Goal: Information Seeking & Learning: Learn about a topic

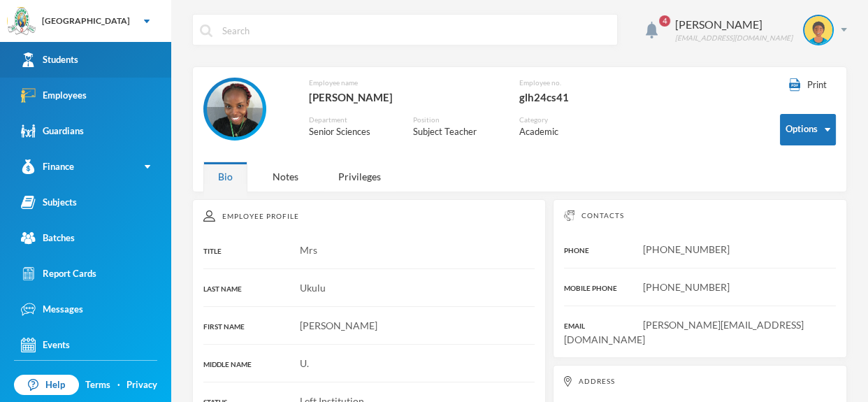
click at [116, 52] on link "Students" at bounding box center [85, 60] width 171 height 36
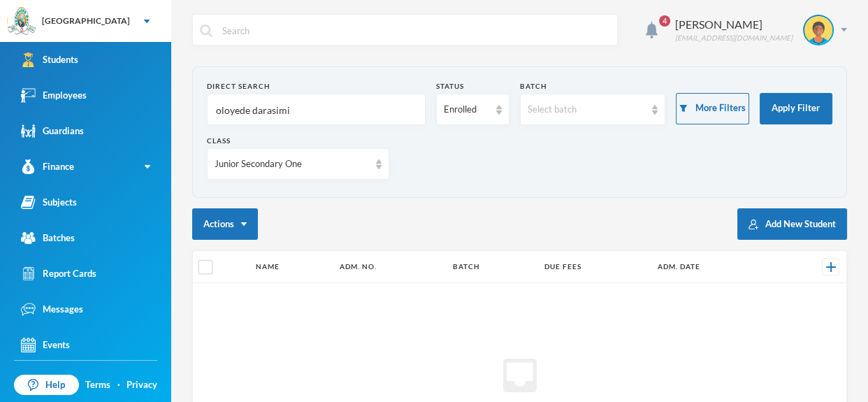
click at [337, 106] on input "oloyede darasimi" at bounding box center [315, 109] width 203 height 31
click at [479, 29] on input "text" at bounding box center [415, 30] width 389 height 31
click at [163, 87] on link "Employees" at bounding box center [85, 96] width 171 height 36
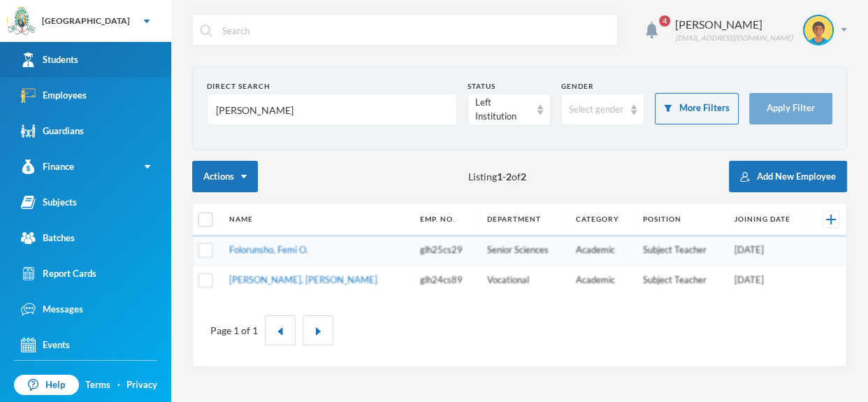
click at [117, 52] on link "Students" at bounding box center [85, 60] width 171 height 36
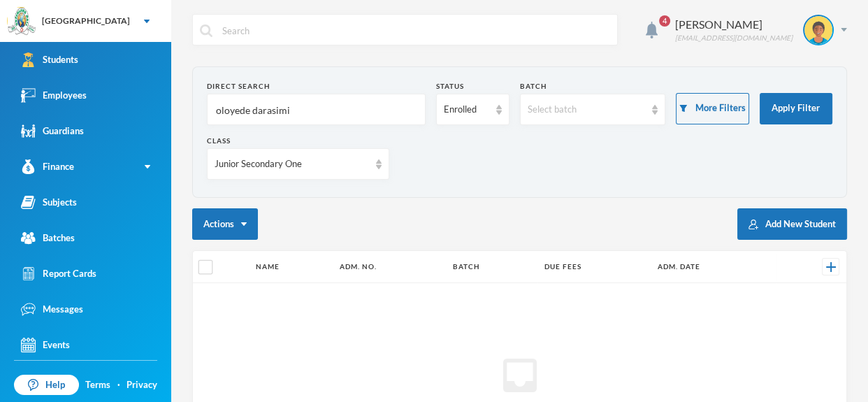
click at [304, 103] on input "oloyede darasimi" at bounding box center [315, 109] width 203 height 31
type input "o"
type input "utomhin"
click at [380, 166] on img at bounding box center [379, 164] width 6 height 10
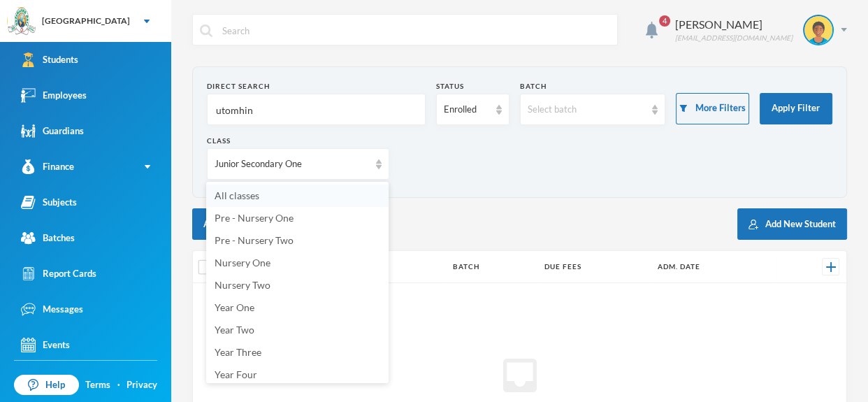
click at [352, 184] on li "All classes" at bounding box center [297, 195] width 182 height 22
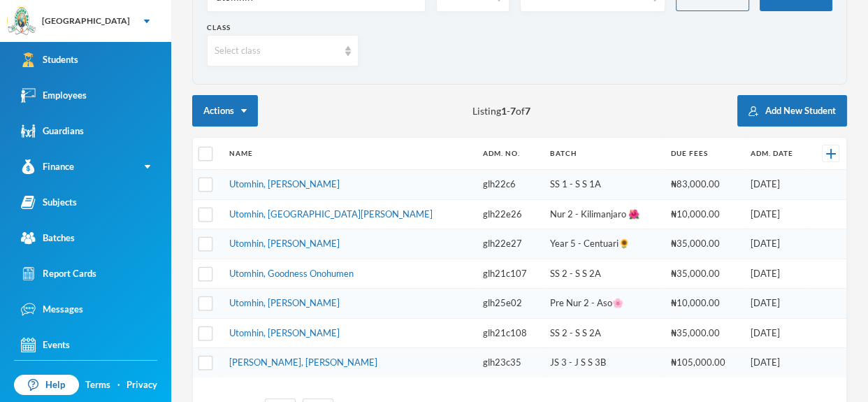
scroll to position [116, 0]
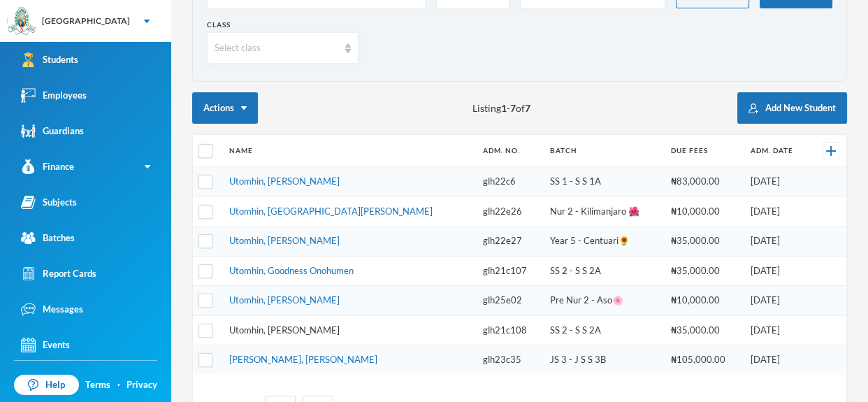
click at [312, 327] on link "Utomhin, [PERSON_NAME]" at bounding box center [284, 329] width 110 height 11
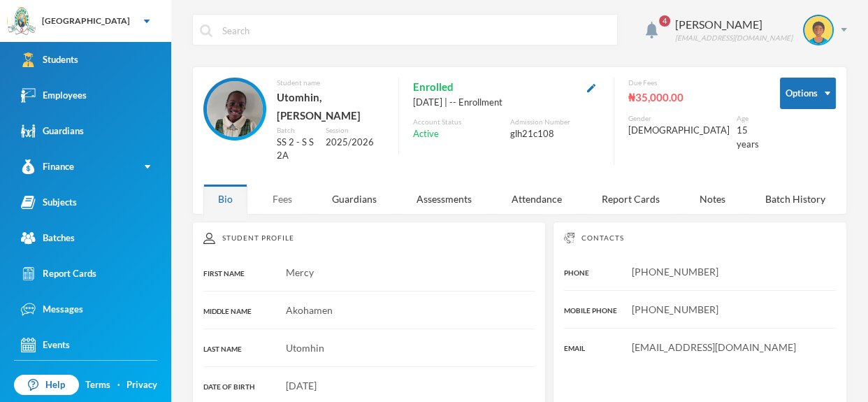
click at [286, 184] on div "Fees" at bounding box center [282, 199] width 49 height 30
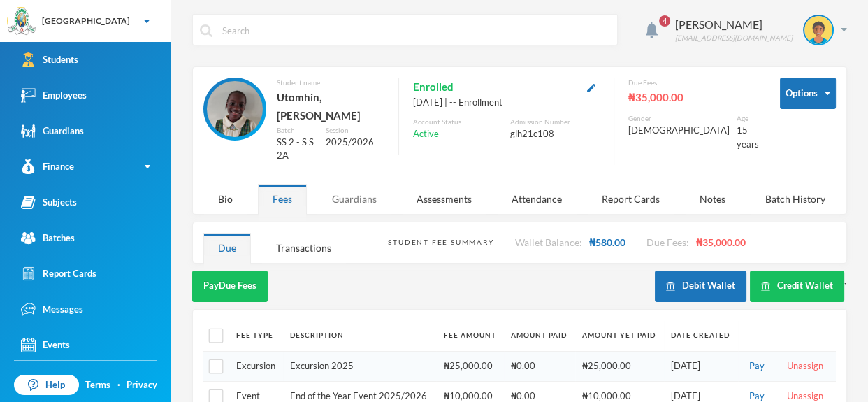
click at [371, 184] on div "Guardians" at bounding box center [354, 199] width 74 height 30
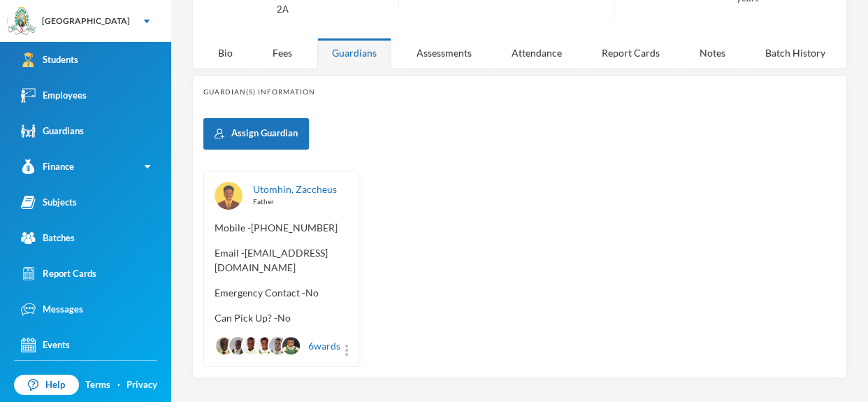
scroll to position [147, 0]
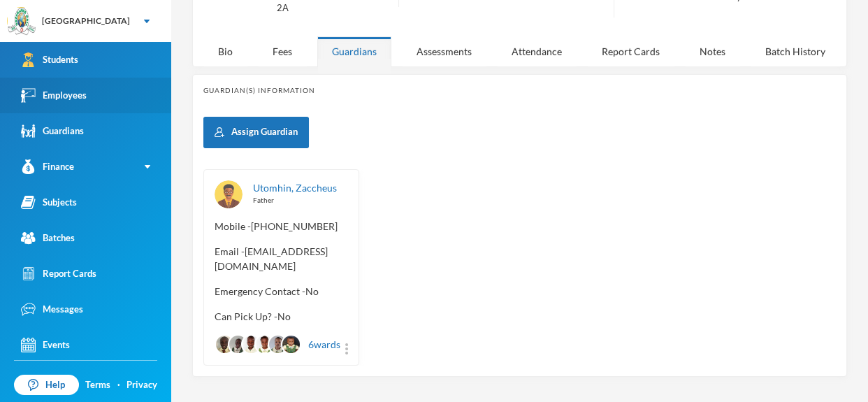
click at [107, 101] on link "Employees" at bounding box center [85, 96] width 171 height 36
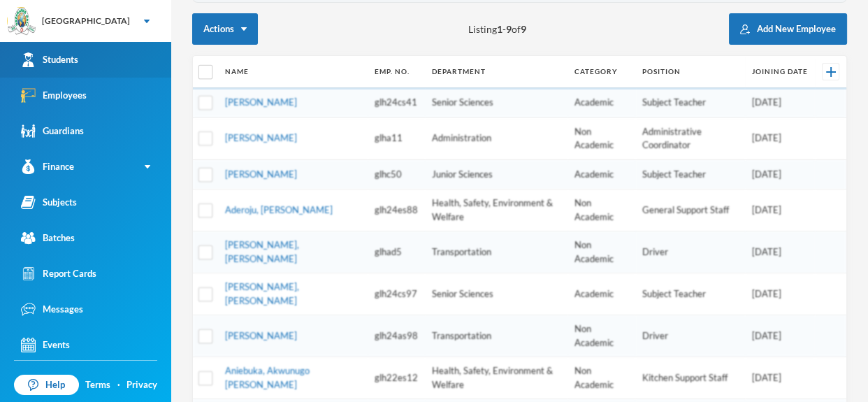
click at [118, 57] on link "Students" at bounding box center [85, 60] width 171 height 36
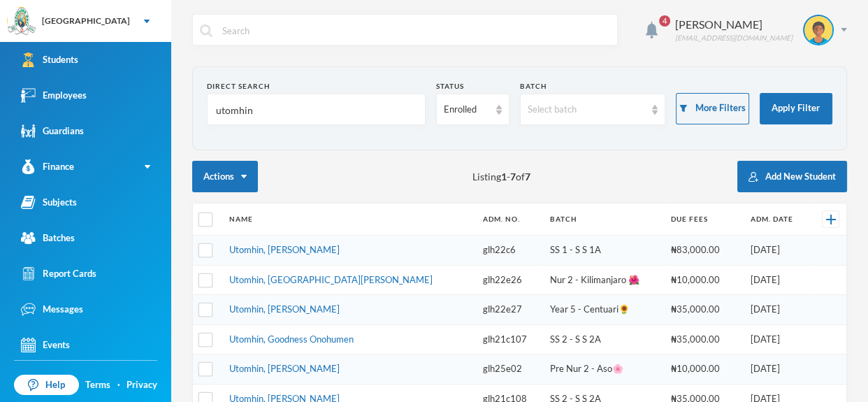
click at [290, 111] on input "utomhin" at bounding box center [315, 109] width 203 height 31
type input "u"
type input "dada"
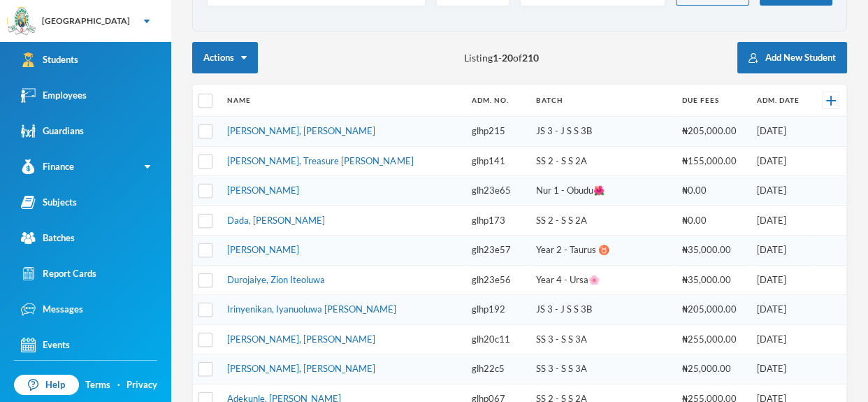
scroll to position [119, 0]
click at [282, 216] on link "Dada, [PERSON_NAME]" at bounding box center [276, 219] width 98 height 11
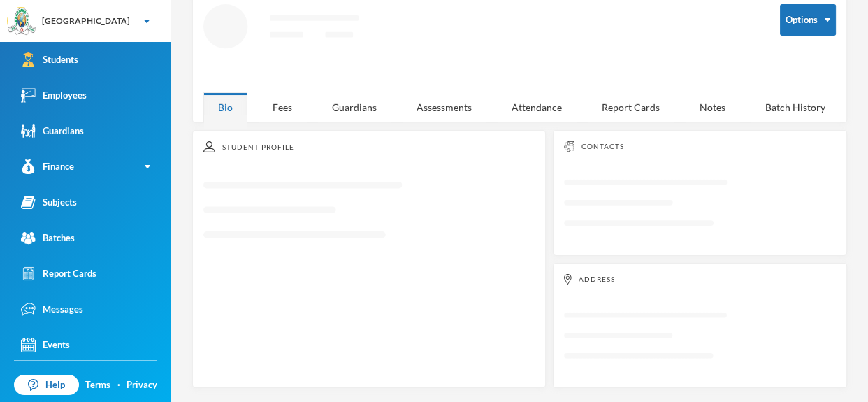
scroll to position [73, 0]
click at [277, 108] on div "Fees" at bounding box center [282, 107] width 49 height 30
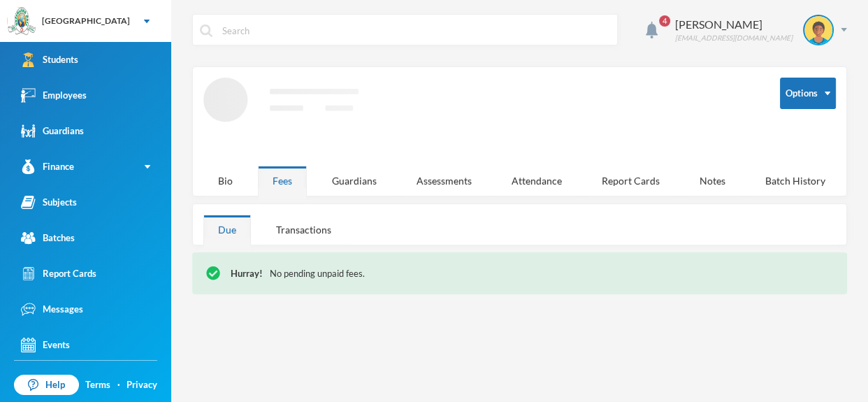
scroll to position [0, 0]
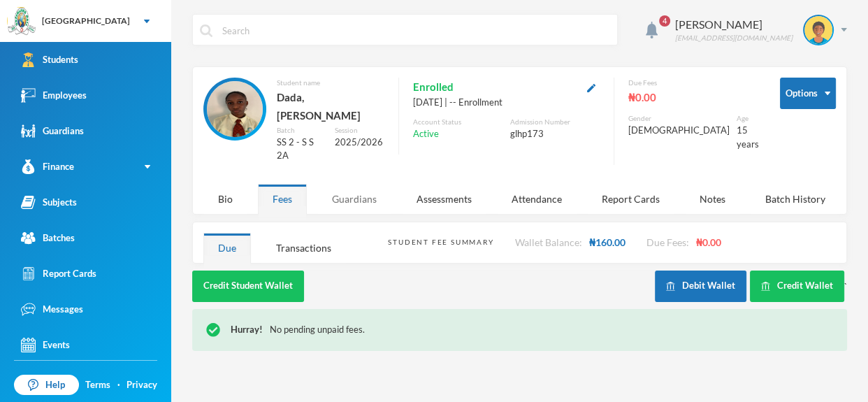
click at [360, 184] on div "Guardians" at bounding box center [354, 199] width 74 height 30
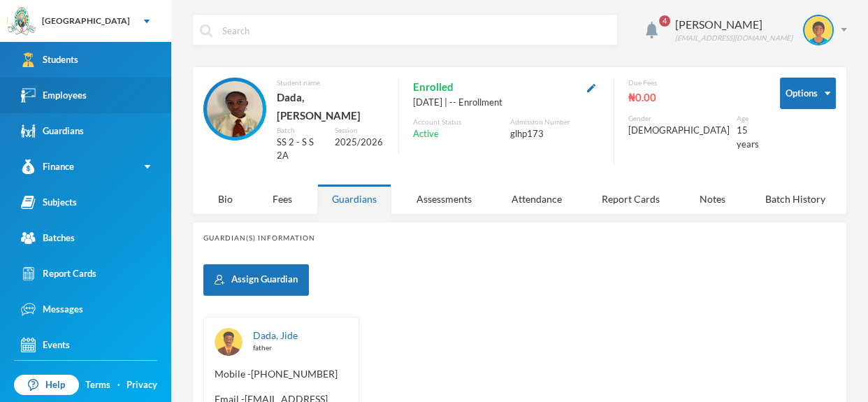
click at [48, 81] on link "Employees" at bounding box center [85, 96] width 171 height 36
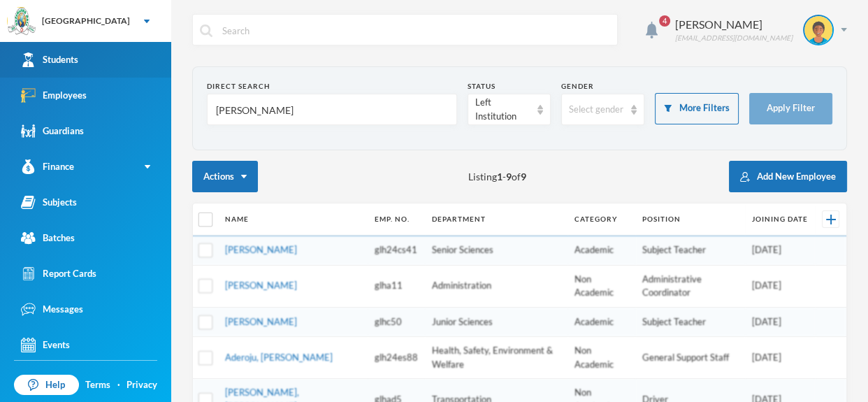
click at [96, 61] on link "Students" at bounding box center [85, 60] width 171 height 36
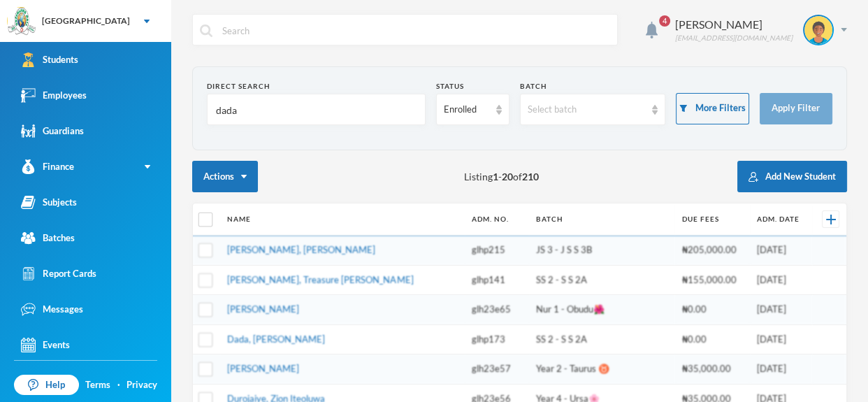
click at [232, 101] on input "dada" at bounding box center [315, 109] width 203 height 31
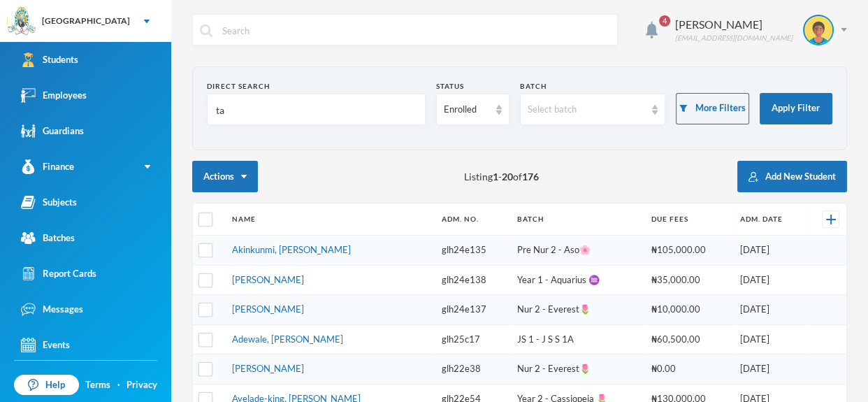
click at [264, 112] on input "ta" at bounding box center [315, 109] width 203 height 31
type input "taiwo"
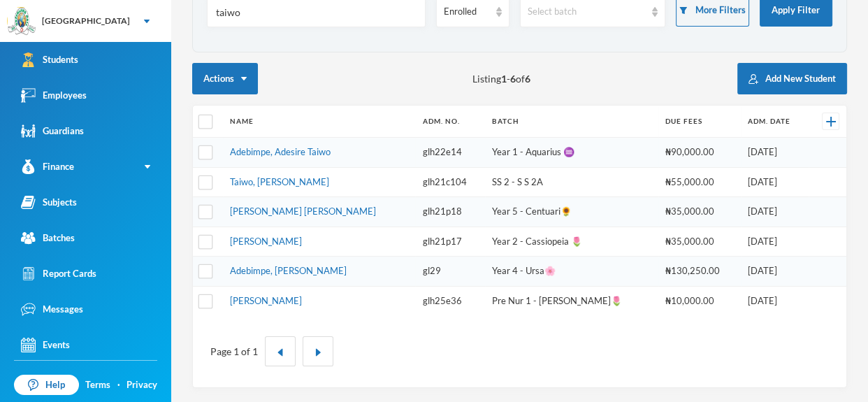
scroll to position [94, 0]
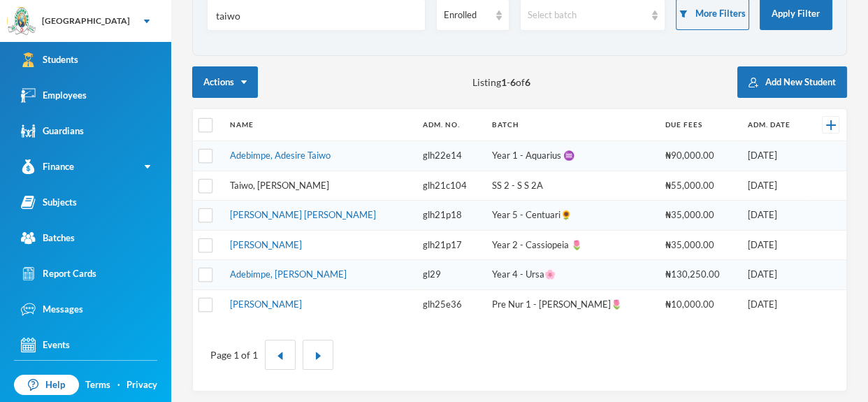
click at [264, 182] on link "Taiwo, [PERSON_NAME]" at bounding box center [279, 185] width 99 height 11
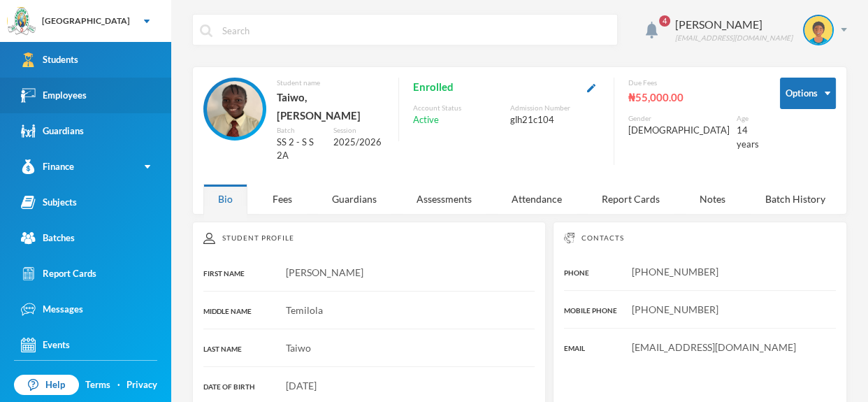
click at [138, 94] on link "Employees" at bounding box center [85, 96] width 171 height 36
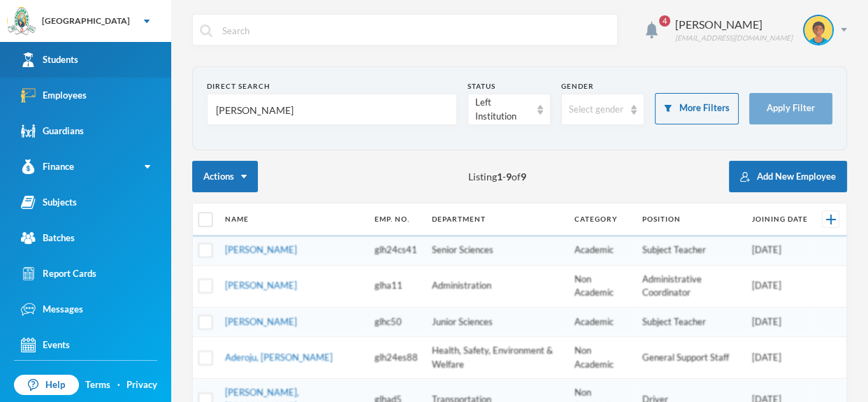
click at [130, 65] on link "Students" at bounding box center [85, 60] width 171 height 36
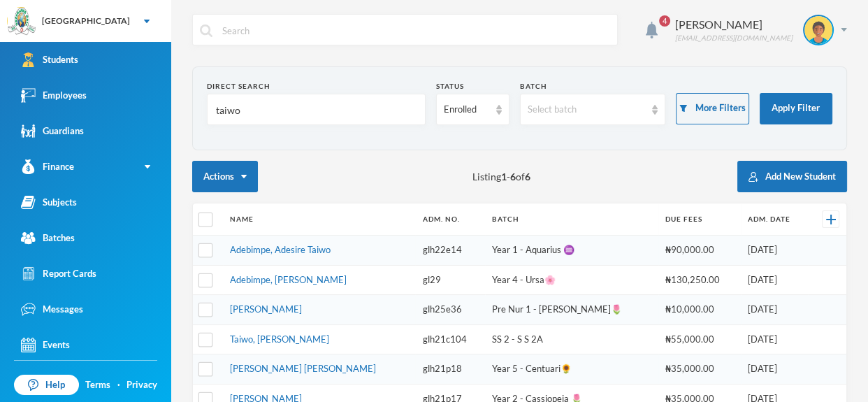
click at [257, 104] on input "taiwo" at bounding box center [315, 109] width 203 height 31
type input "t"
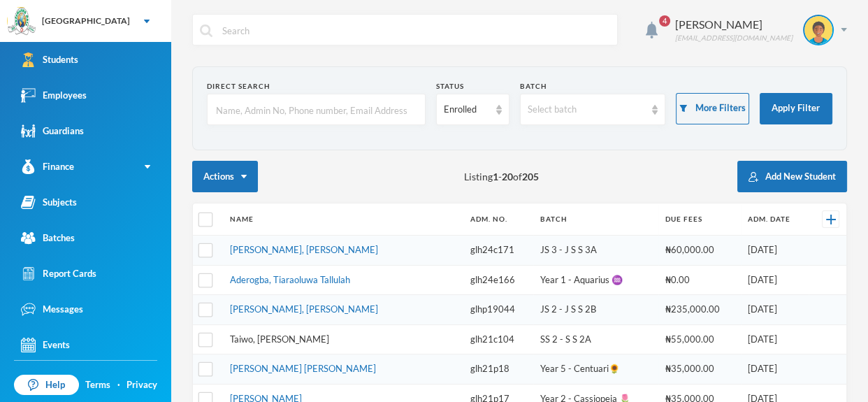
click at [293, 335] on link "Taiwo, [PERSON_NAME]" at bounding box center [279, 338] width 99 height 11
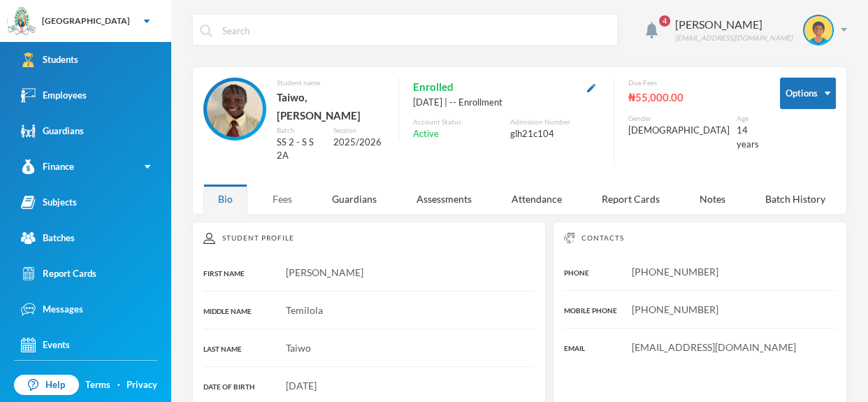
click at [286, 184] on div "Fees" at bounding box center [282, 199] width 49 height 30
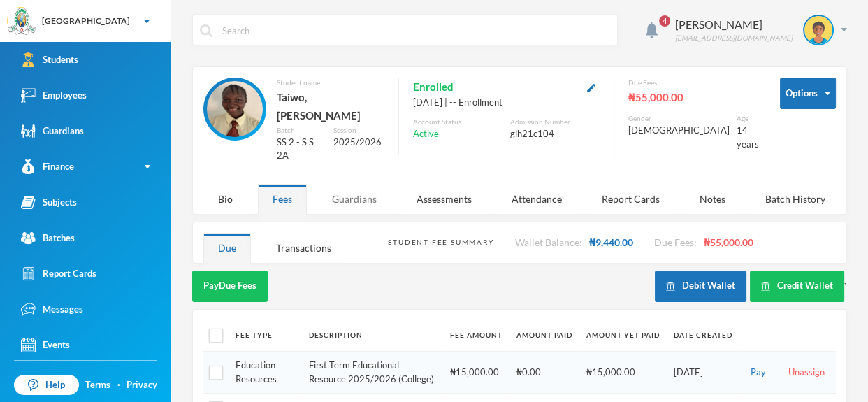
click at [349, 184] on div "Guardians" at bounding box center [354, 199] width 74 height 30
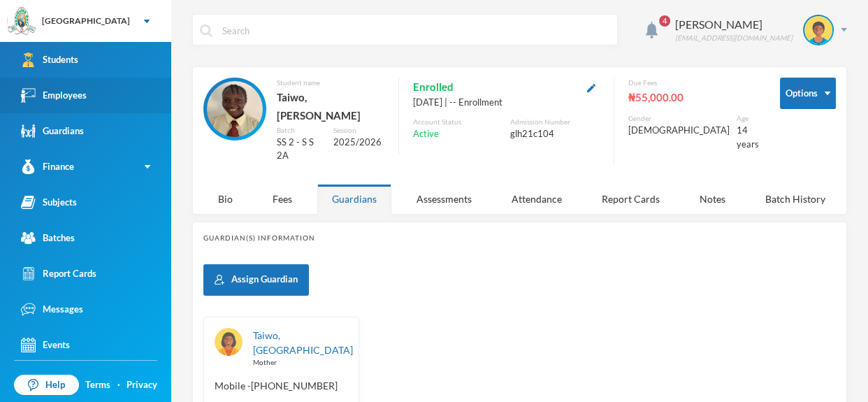
click at [87, 110] on link "Employees" at bounding box center [85, 96] width 171 height 36
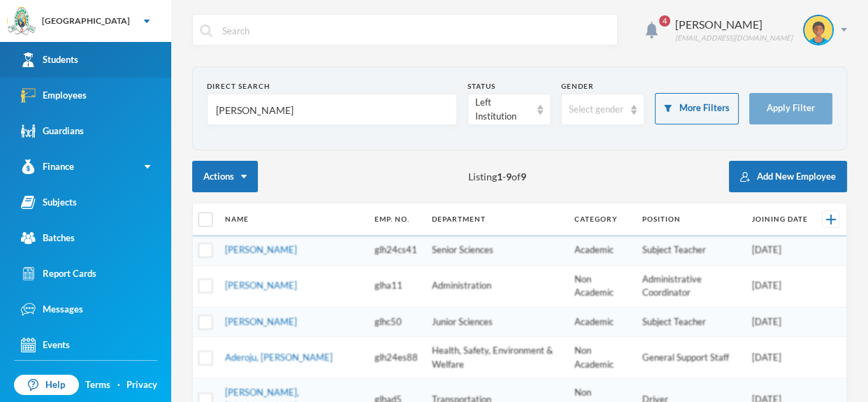
click at [116, 52] on link "Students" at bounding box center [85, 60] width 171 height 36
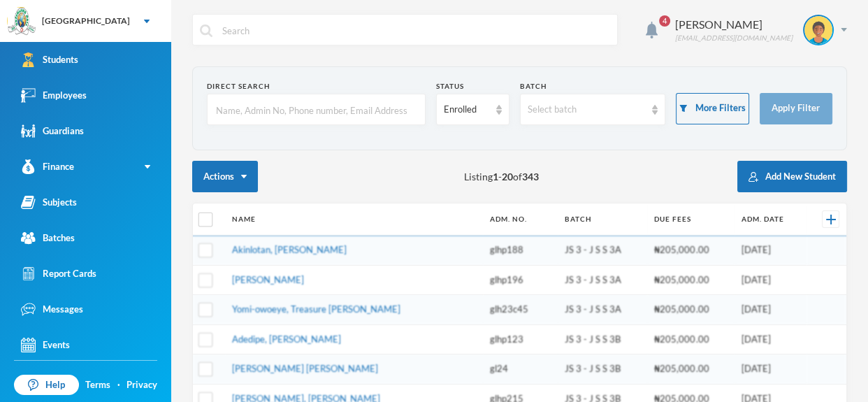
click at [288, 108] on input "text" at bounding box center [315, 109] width 203 height 31
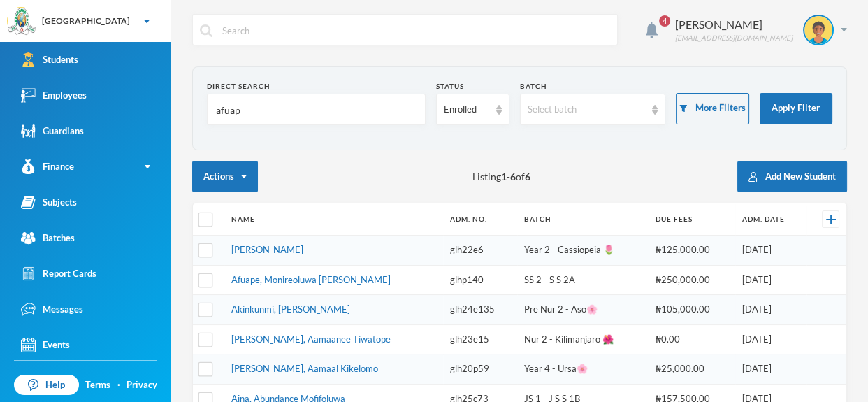
type input "afuape"
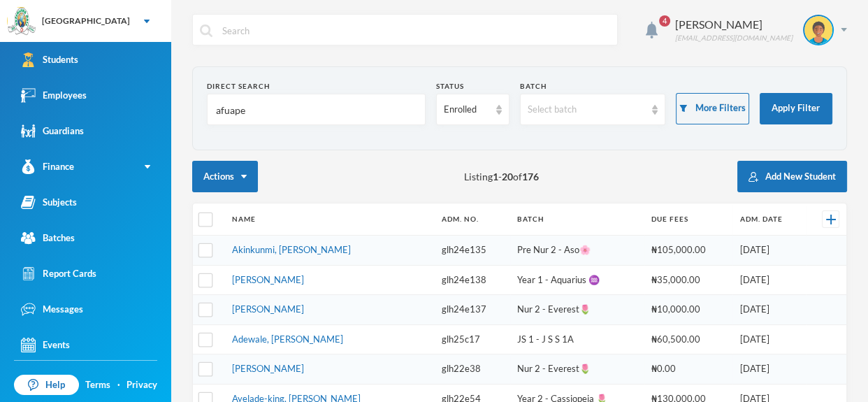
click at [304, 277] on link "[PERSON_NAME]" at bounding box center [268, 279] width 72 height 11
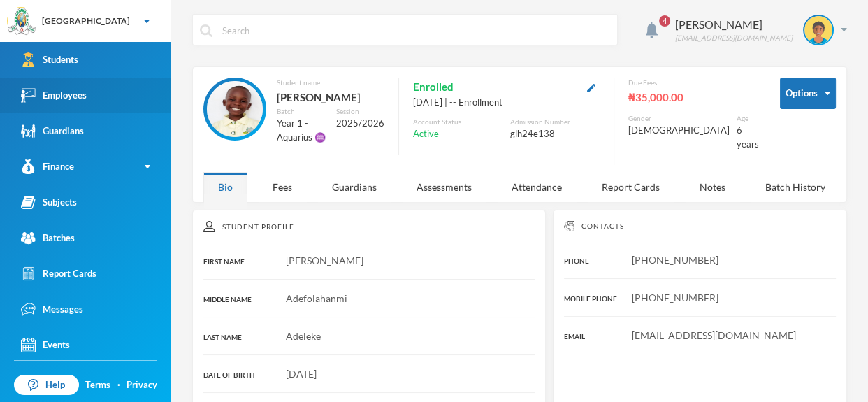
click at [87, 87] on link "Employees" at bounding box center [85, 96] width 171 height 36
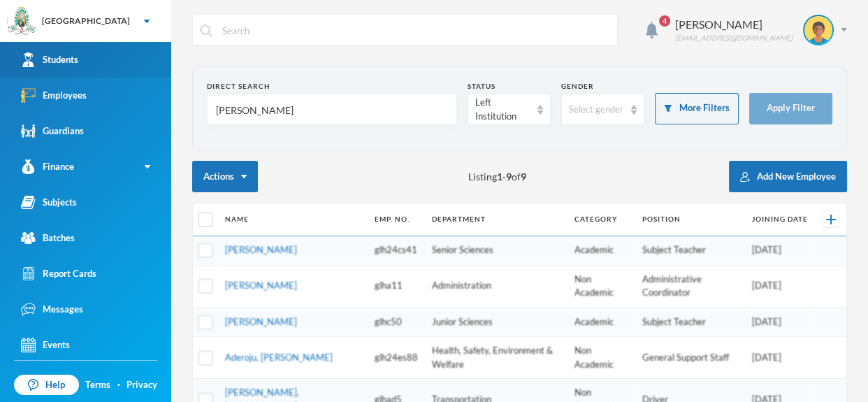
click at [118, 61] on link "Students" at bounding box center [85, 60] width 171 height 36
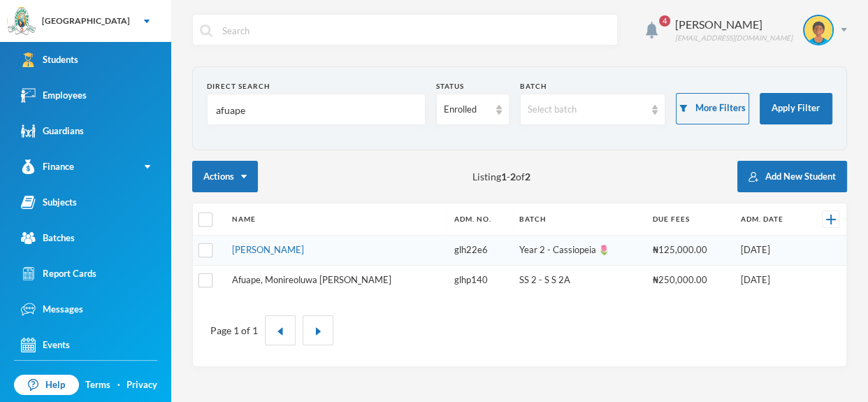
click at [304, 277] on link "Afuape, Monireoluwa [PERSON_NAME]" at bounding box center [311, 279] width 159 height 11
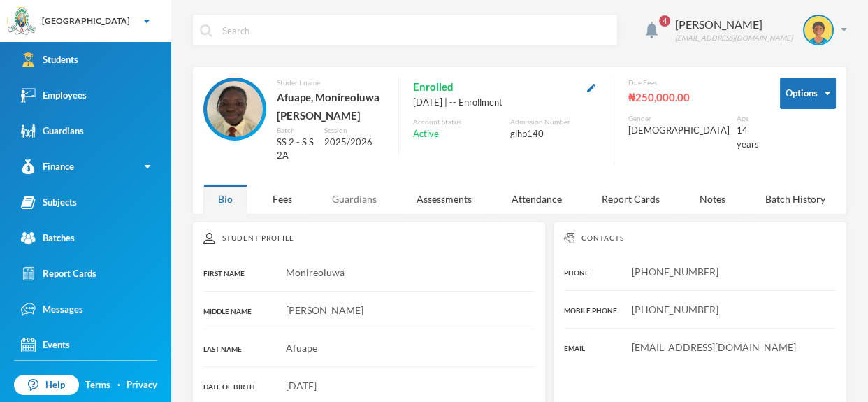
click at [357, 189] on div "Guardians" at bounding box center [354, 199] width 74 height 30
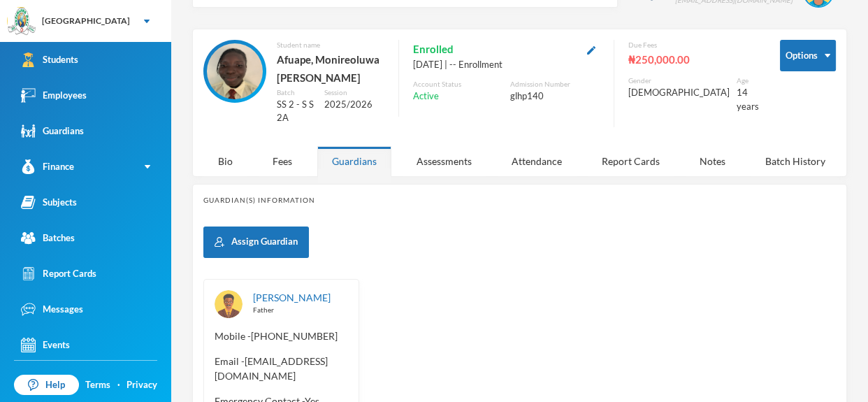
scroll to position [41, 0]
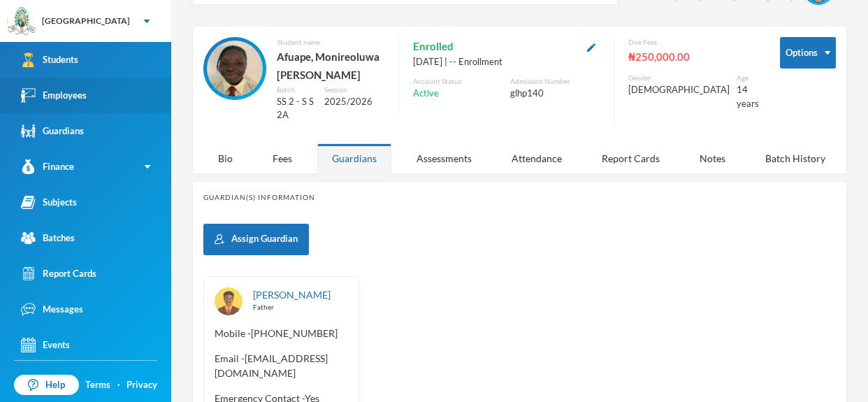
click at [146, 96] on link "Employees" at bounding box center [85, 96] width 171 height 36
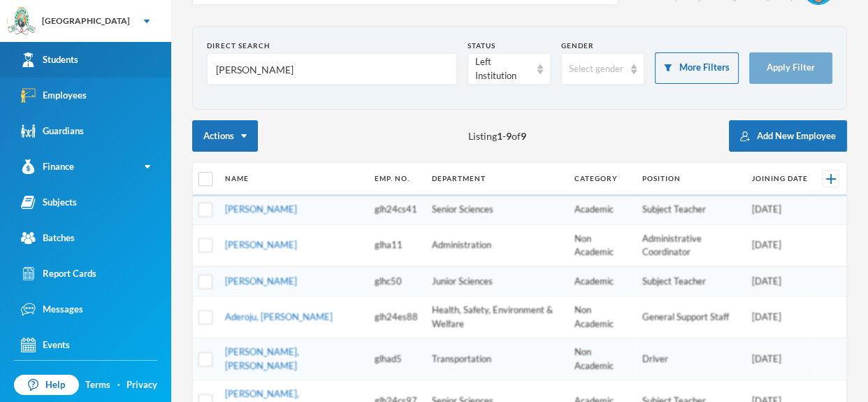
click at [137, 66] on link "Students" at bounding box center [85, 60] width 171 height 36
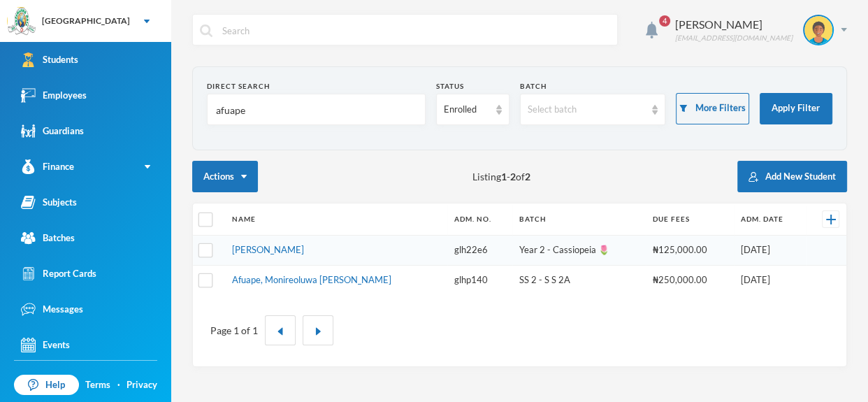
click at [262, 105] on input "afuape" at bounding box center [315, 109] width 203 height 31
type input "a"
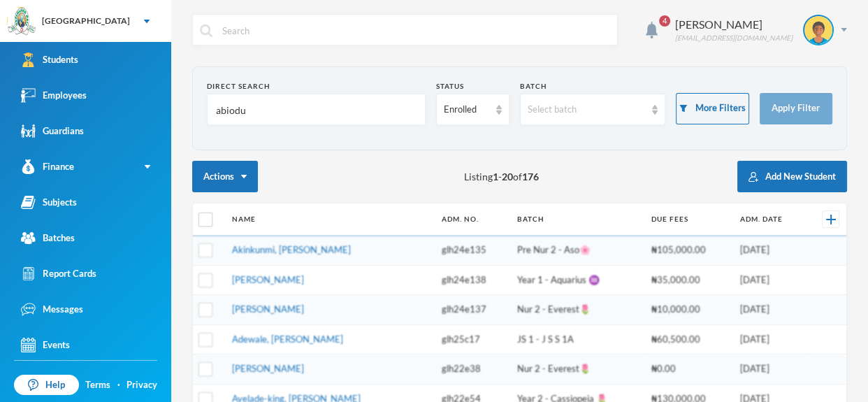
type input "[PERSON_NAME]"
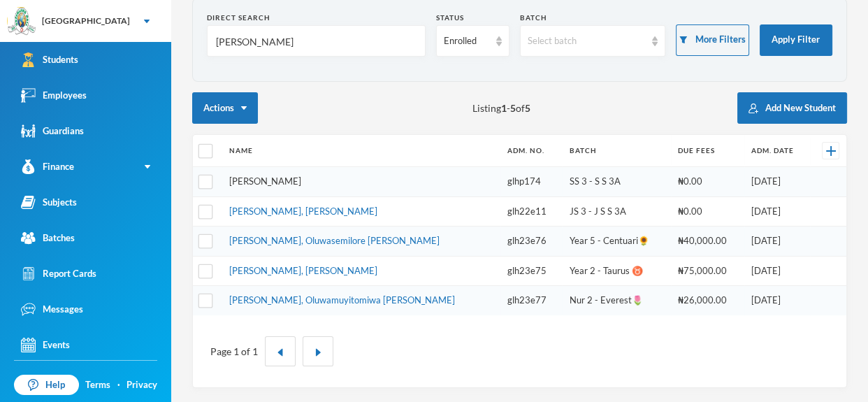
scroll to position [65, 0]
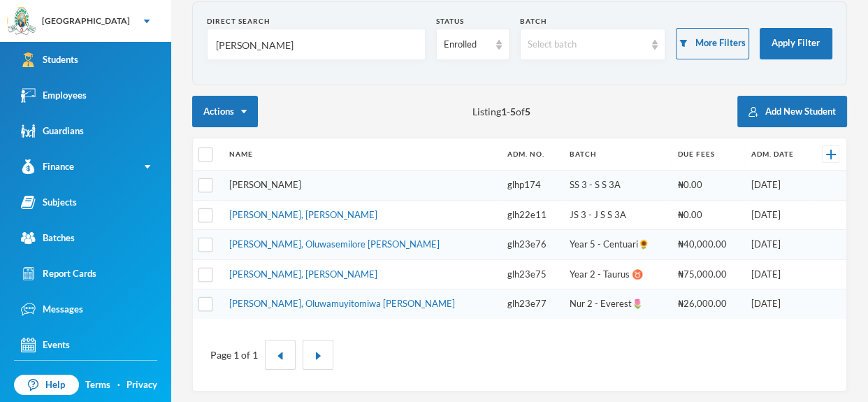
click at [301, 187] on link "[PERSON_NAME]" at bounding box center [265, 184] width 72 height 11
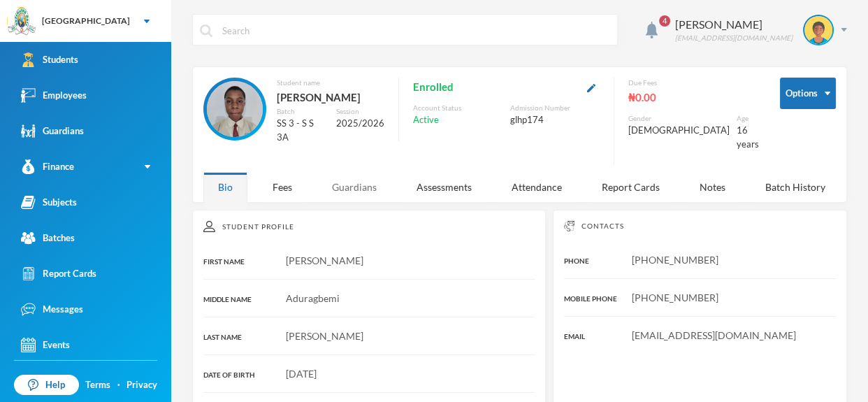
click at [356, 183] on div "Guardians" at bounding box center [354, 187] width 74 height 30
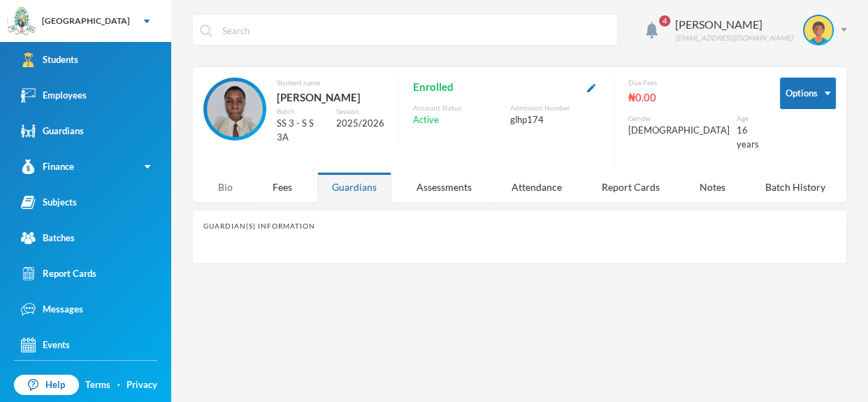
click at [217, 183] on div "Bio" at bounding box center [225, 187] width 44 height 30
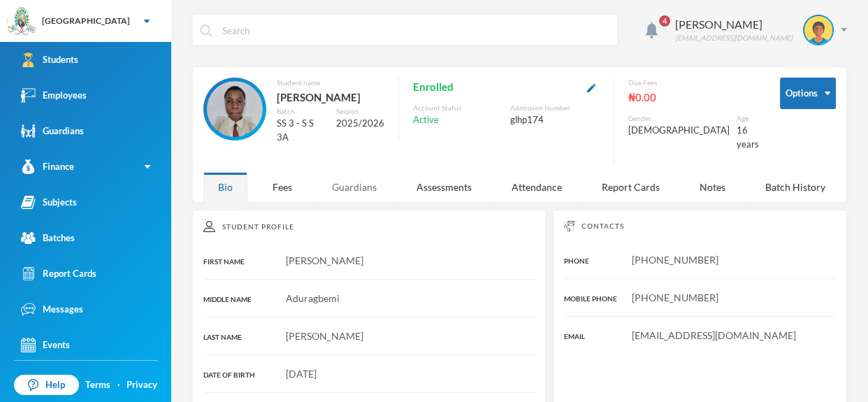
click at [360, 181] on div "Guardians" at bounding box center [354, 187] width 74 height 30
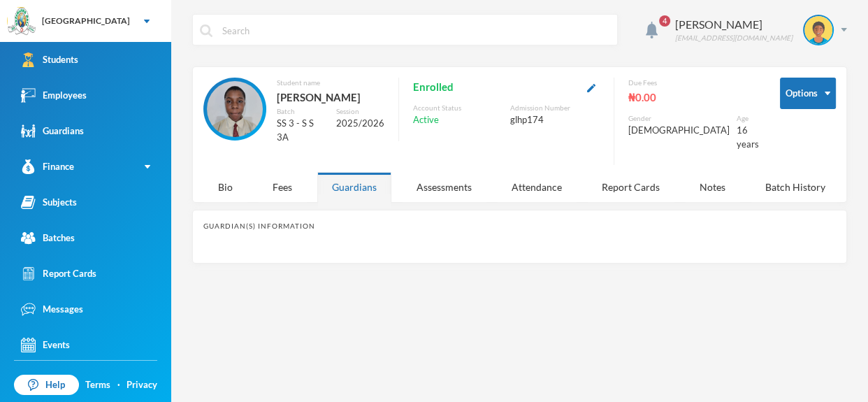
click at [360, 181] on div "Guardians" at bounding box center [354, 187] width 74 height 30
click at [519, 330] on div "4 [PERSON_NAME] [EMAIL_ADDRESS][DOMAIN_NAME] Options Student name [PERSON_NAME]…" at bounding box center [519, 201] width 697 height 402
click at [128, 98] on link "Employees" at bounding box center [85, 96] width 171 height 36
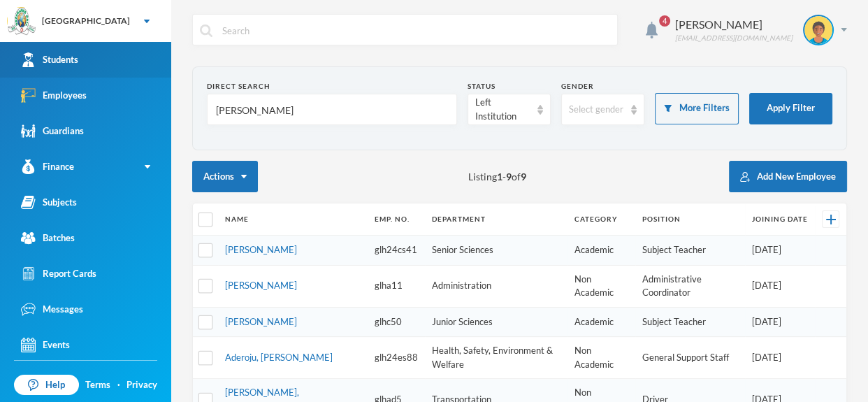
click at [142, 65] on link "Students" at bounding box center [85, 60] width 171 height 36
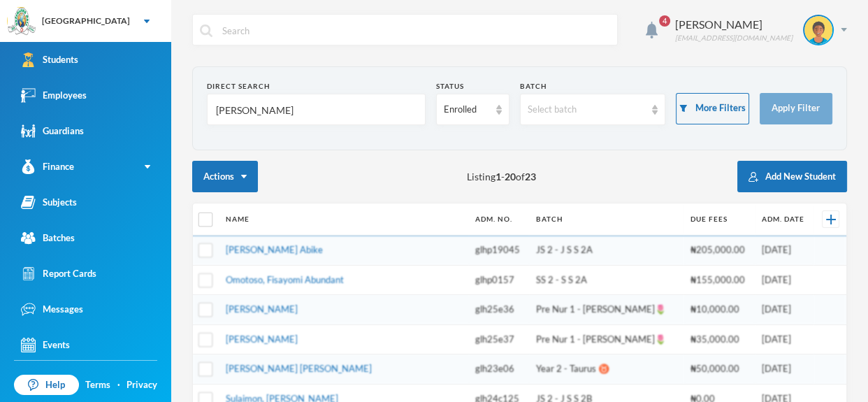
click at [261, 103] on input "[PERSON_NAME]" at bounding box center [315, 109] width 203 height 31
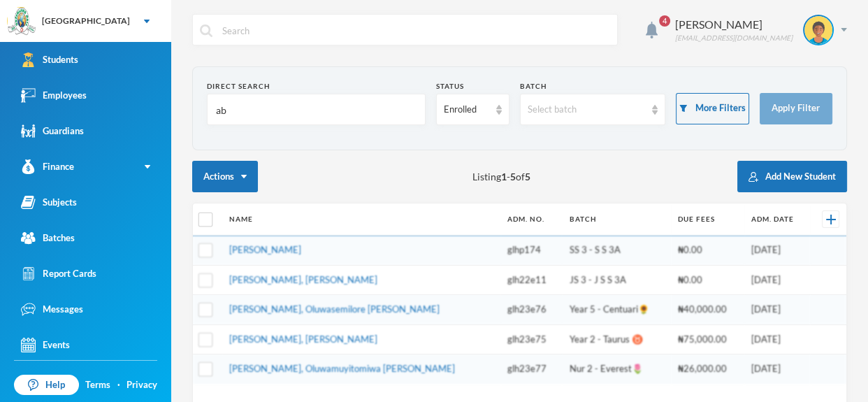
type input "a"
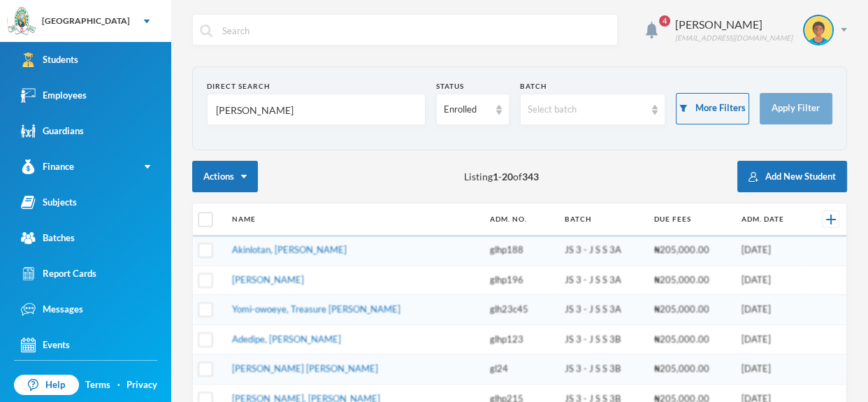
type input "[PERSON_NAME]"
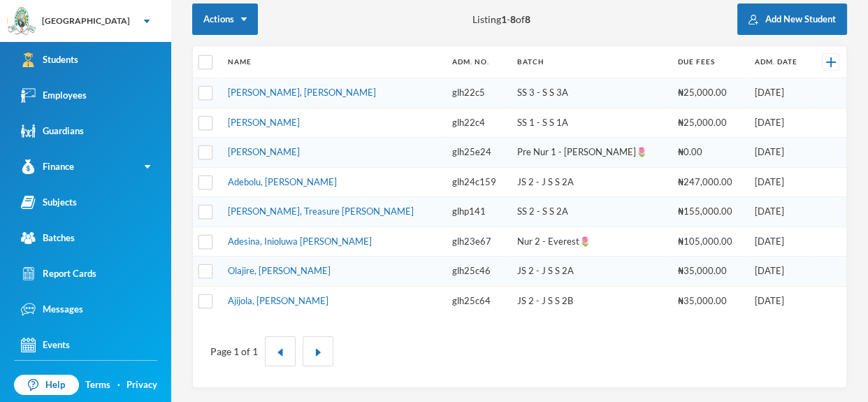
scroll to position [153, 0]
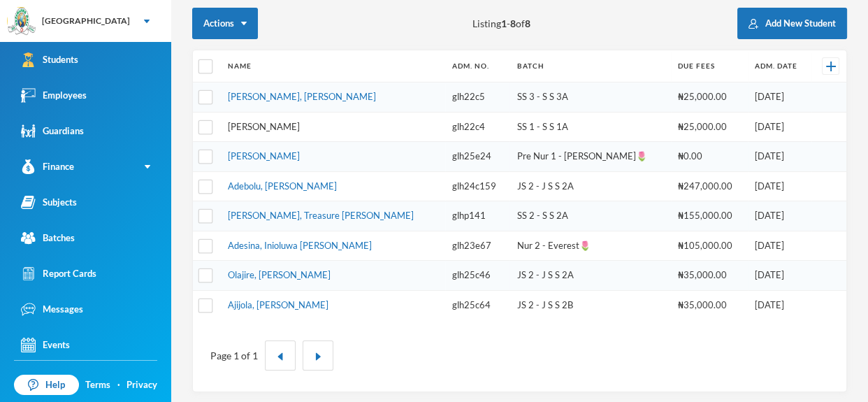
click at [300, 126] on link "[PERSON_NAME]" at bounding box center [264, 126] width 72 height 11
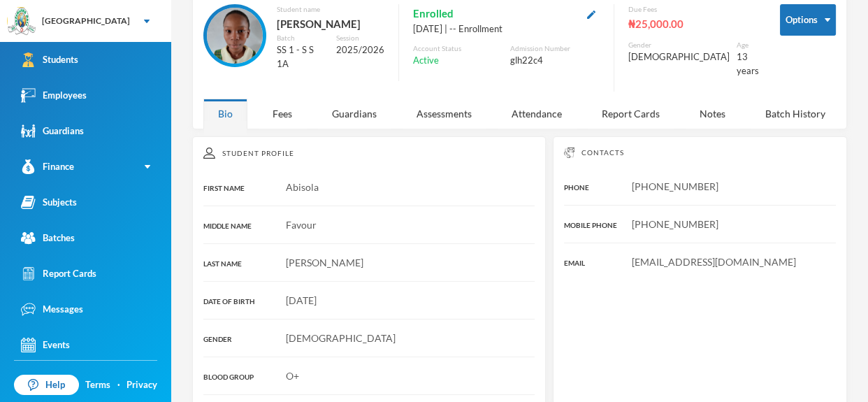
scroll to position [153, 0]
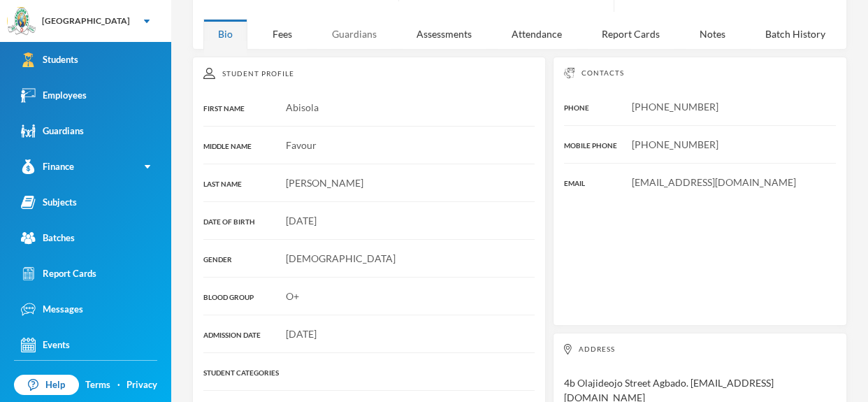
click at [353, 19] on div "Guardians" at bounding box center [354, 34] width 74 height 30
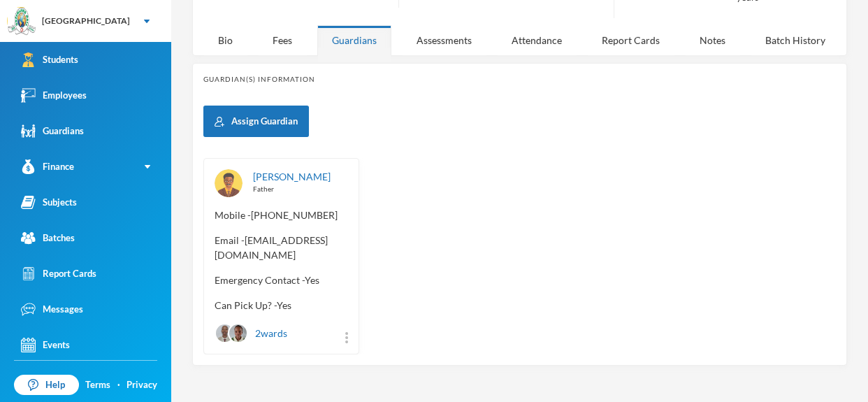
scroll to position [0, 0]
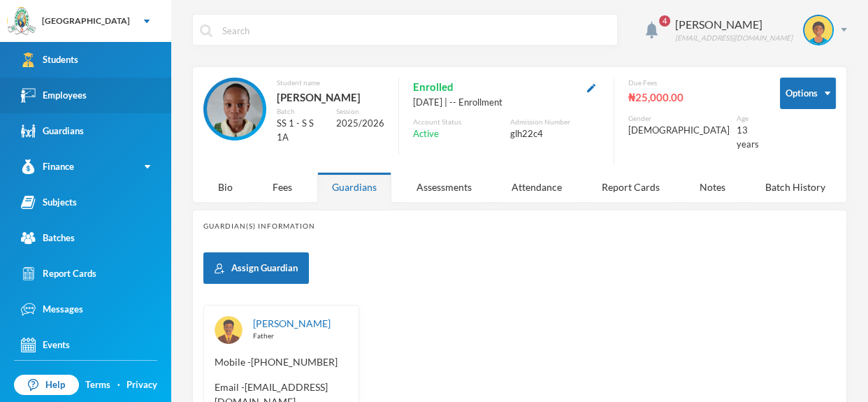
click at [143, 84] on link "Employees" at bounding box center [85, 96] width 171 height 36
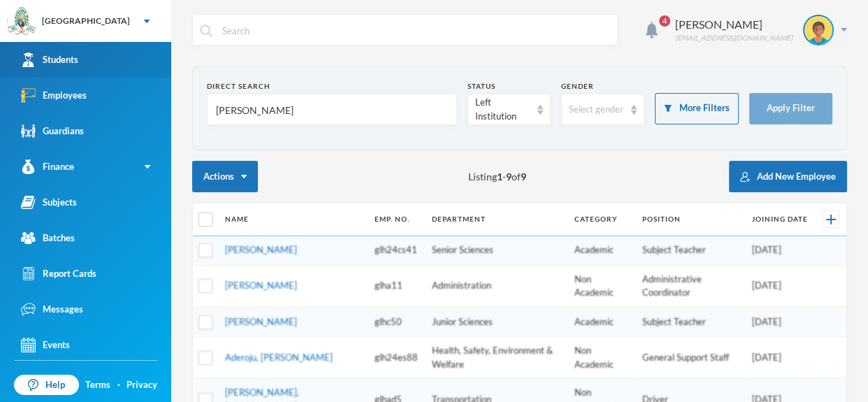
click at [151, 63] on link "Students" at bounding box center [85, 60] width 171 height 36
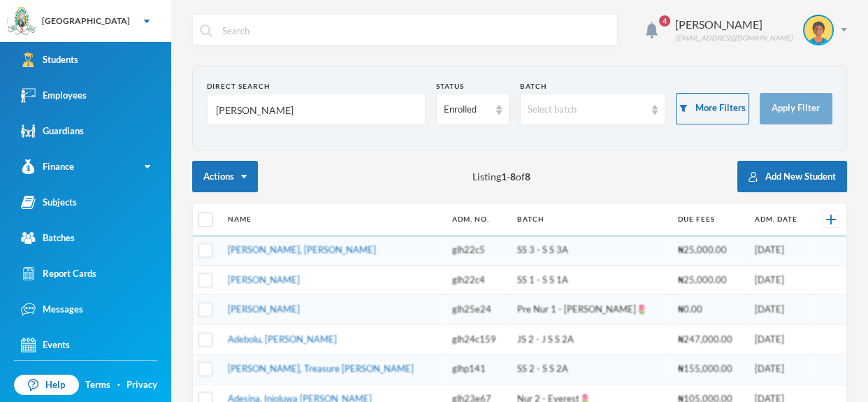
click at [258, 106] on input "[PERSON_NAME]" at bounding box center [315, 109] width 203 height 31
type input "s"
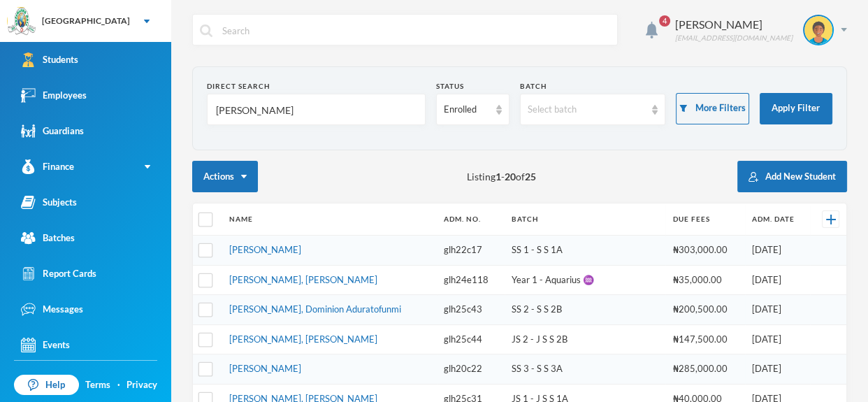
type input "[PERSON_NAME]"
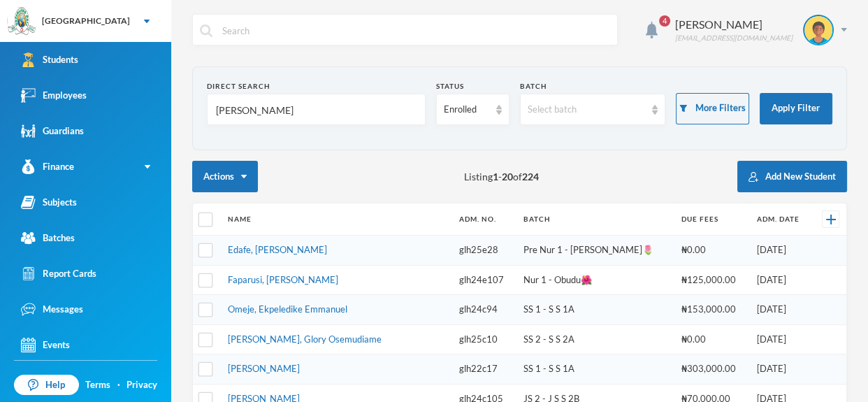
click at [300, 363] on link "[PERSON_NAME]" at bounding box center [264, 368] width 72 height 11
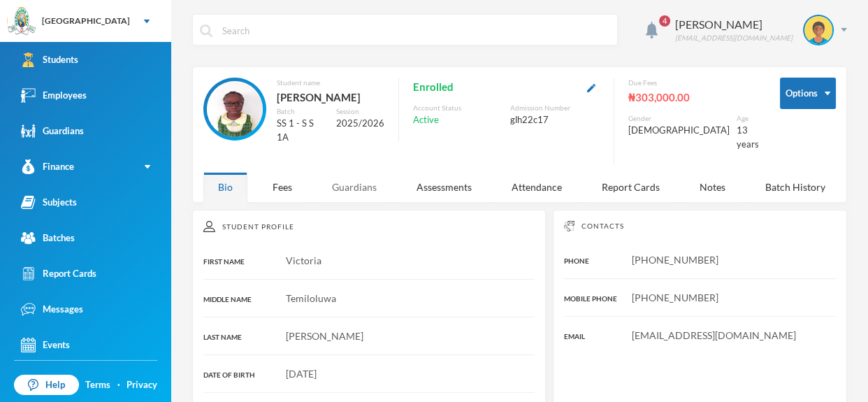
click at [343, 195] on div "Guardians" at bounding box center [354, 187] width 74 height 30
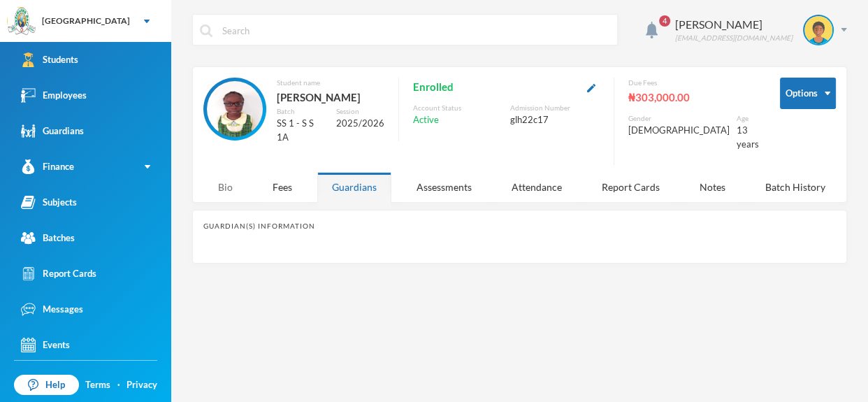
click at [226, 198] on div "Bio" at bounding box center [225, 187] width 44 height 30
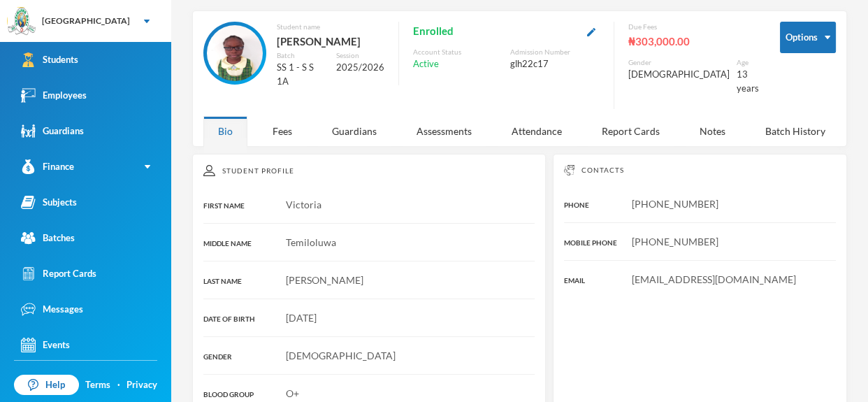
scroll to position [50, 0]
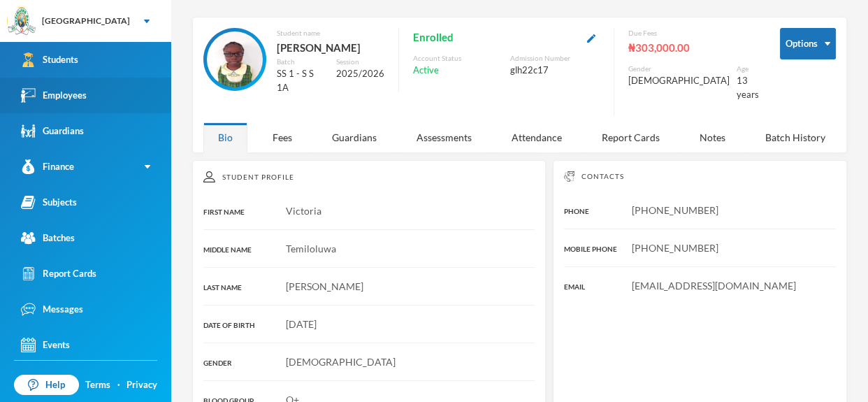
click at [131, 105] on link "Employees" at bounding box center [85, 96] width 171 height 36
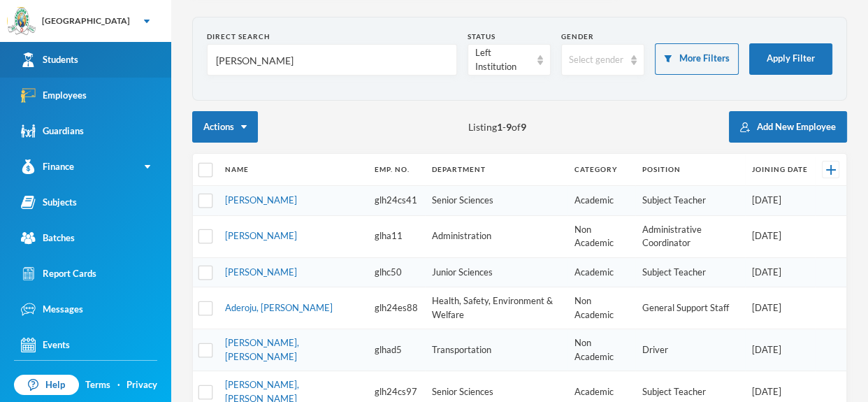
click at [120, 63] on link "Students" at bounding box center [85, 60] width 171 height 36
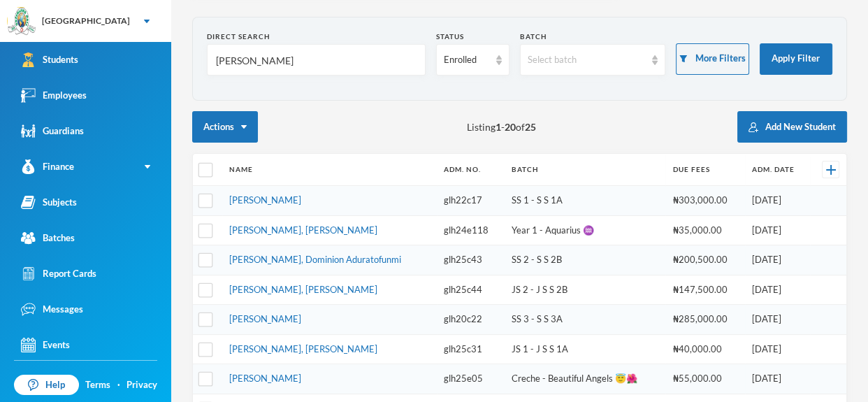
click at [309, 61] on input "[PERSON_NAME]" at bounding box center [315, 60] width 203 height 31
type input "e"
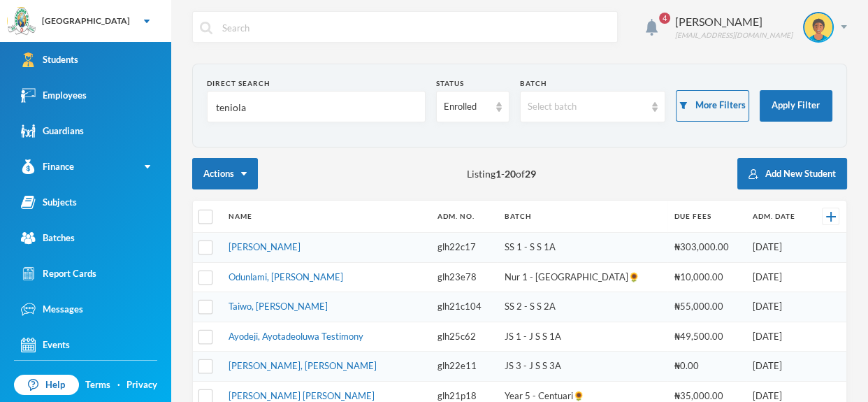
scroll to position [2, 0]
click at [219, 105] on input "teniola" at bounding box center [315, 107] width 203 height 31
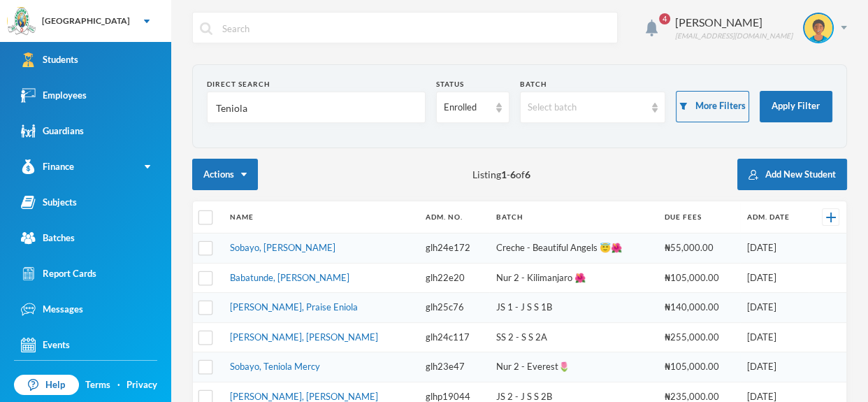
click at [260, 103] on input "Teniola" at bounding box center [315, 107] width 203 height 31
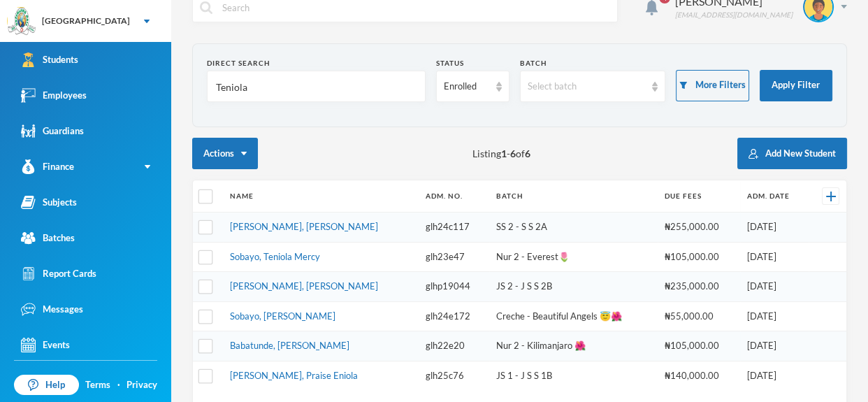
scroll to position [0, 0]
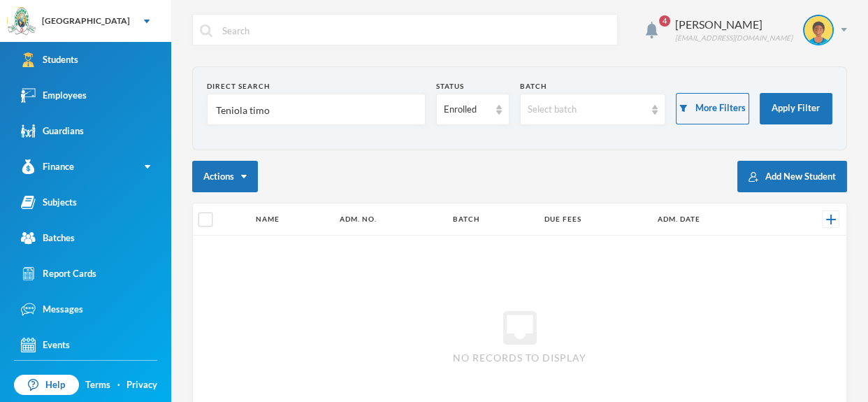
type input "Teniola timo"
click at [303, 311] on div "inbox No records to display" at bounding box center [519, 334] width 653 height 199
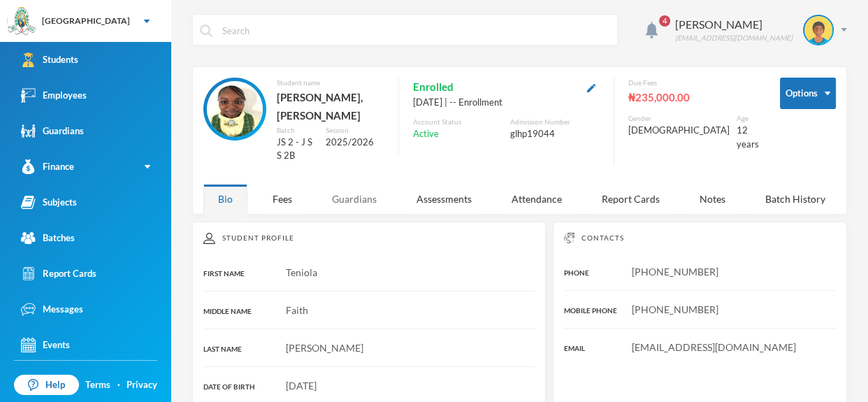
click at [363, 184] on div "Guardians" at bounding box center [354, 199] width 74 height 30
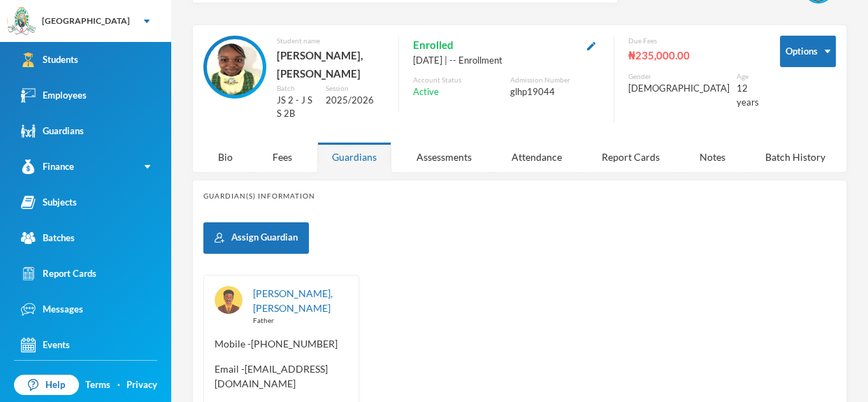
scroll to position [55, 0]
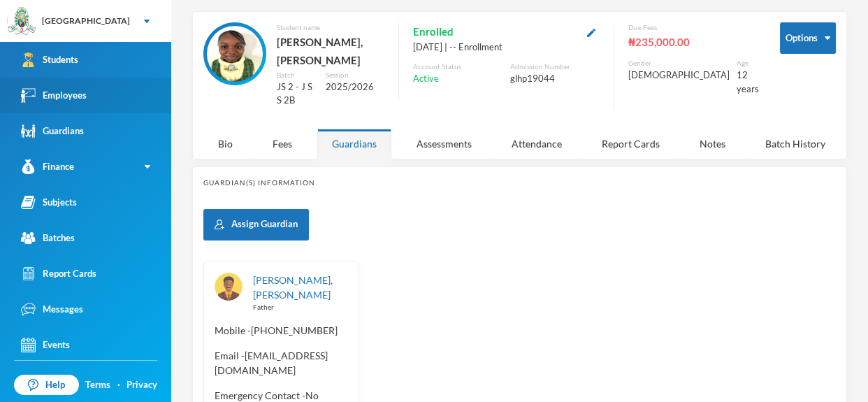
click at [143, 83] on link "Employees" at bounding box center [85, 96] width 171 height 36
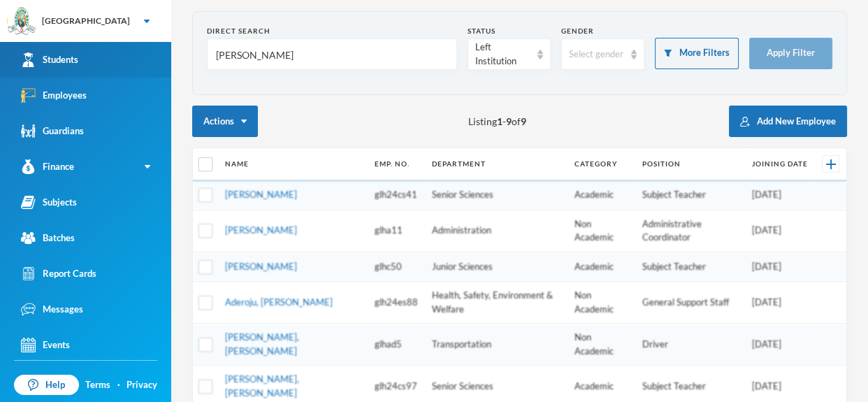
click at [136, 56] on link "Students" at bounding box center [85, 60] width 171 height 36
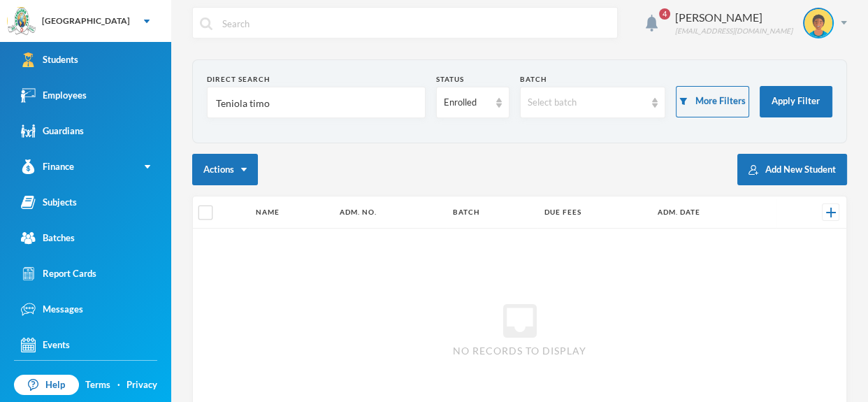
scroll to position [55, 0]
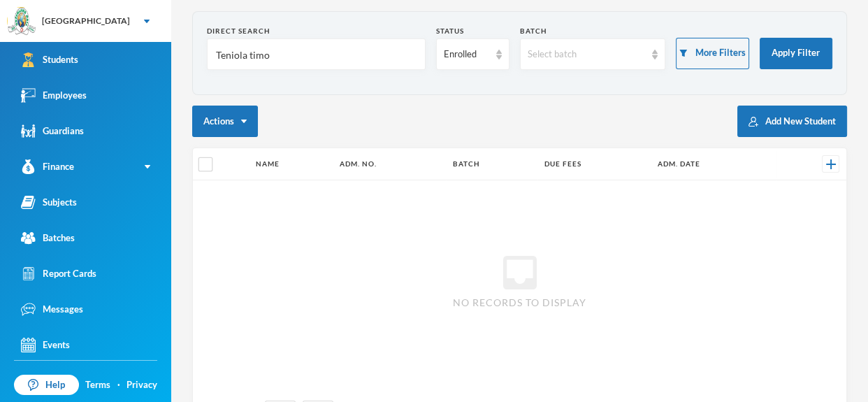
click at [282, 51] on input "Teniola timo" at bounding box center [315, 54] width 203 height 31
type input "T"
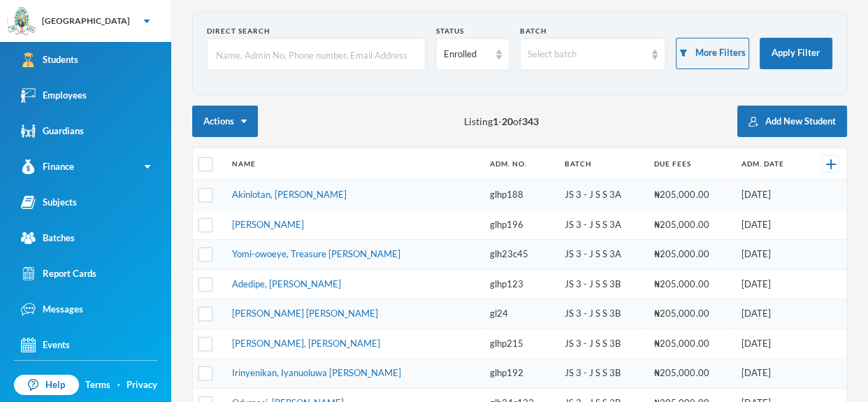
scroll to position [0, 0]
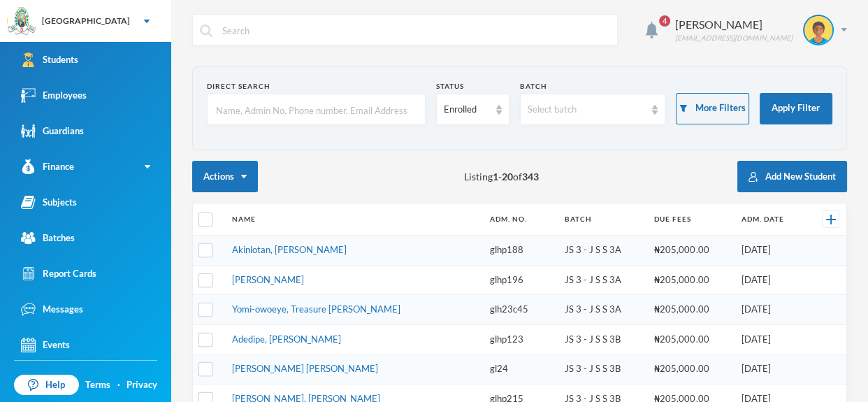
click at [284, 103] on input "text" at bounding box center [315, 109] width 203 height 31
type input "ugochi"
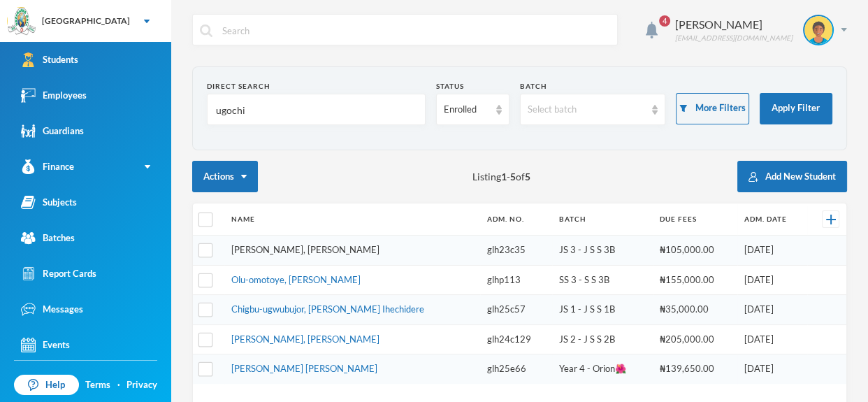
click at [294, 246] on link "[PERSON_NAME], [PERSON_NAME]" at bounding box center [305, 249] width 148 height 11
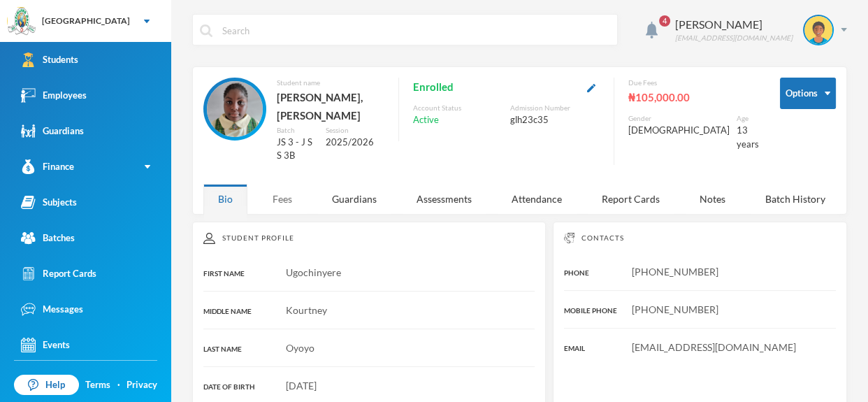
click at [283, 205] on div "Fees" at bounding box center [282, 199] width 49 height 30
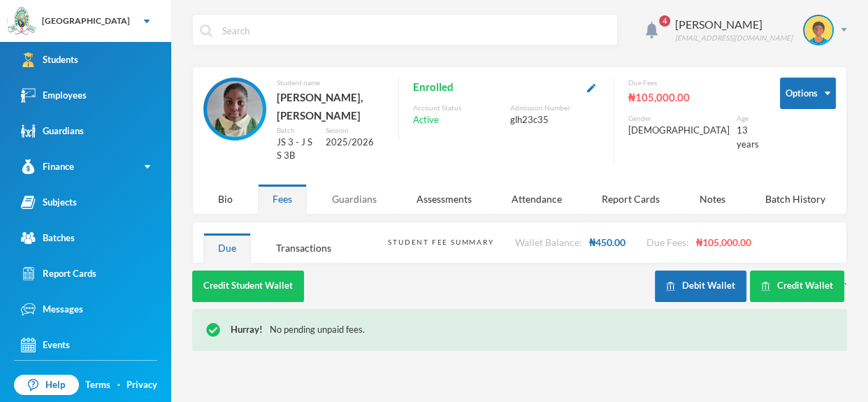
click at [347, 191] on div "Guardians" at bounding box center [354, 199] width 74 height 30
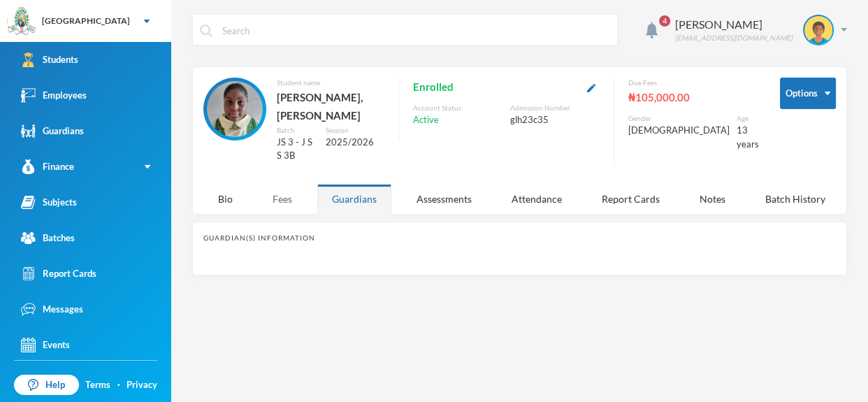
click at [286, 200] on div "Fees" at bounding box center [282, 199] width 49 height 30
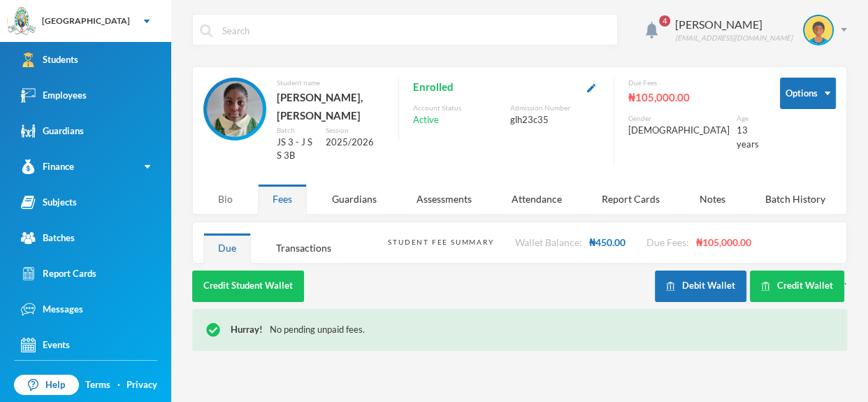
click at [226, 203] on div "Bio" at bounding box center [225, 199] width 44 height 30
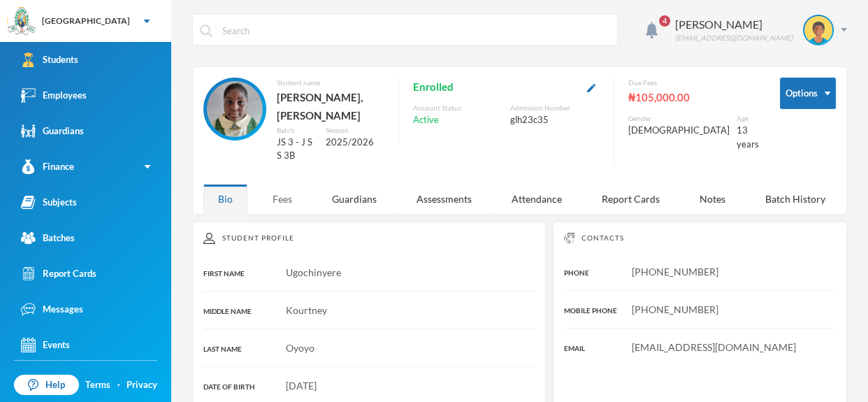
click at [266, 196] on div "Fees" at bounding box center [282, 199] width 49 height 30
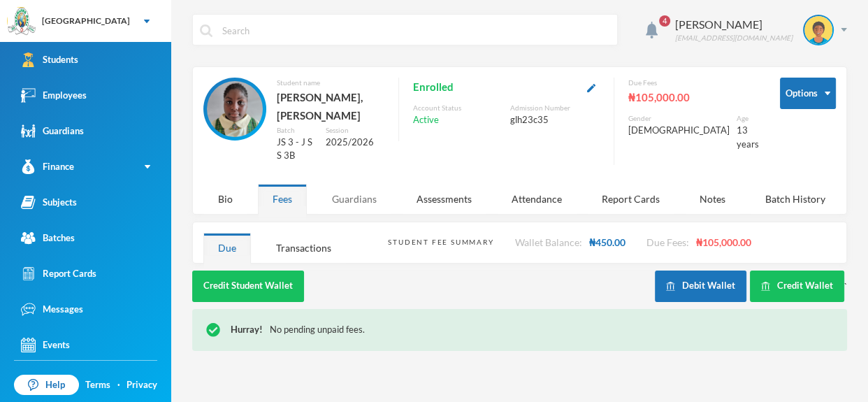
click at [317, 200] on div "Guardians" at bounding box center [354, 199] width 74 height 30
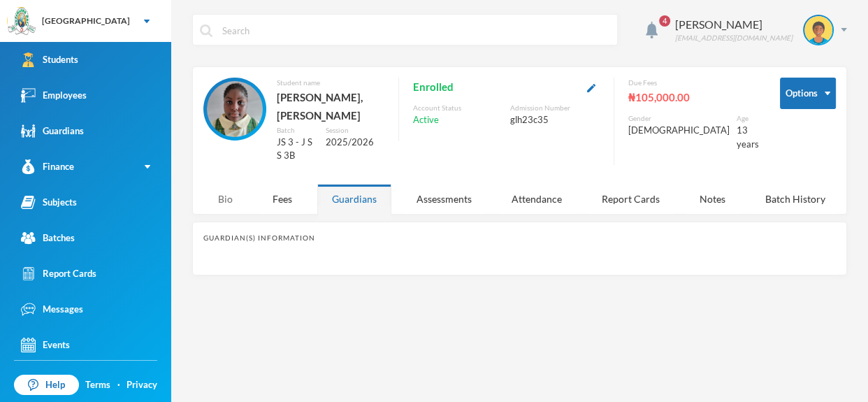
click at [224, 197] on div "Bio" at bounding box center [225, 199] width 44 height 30
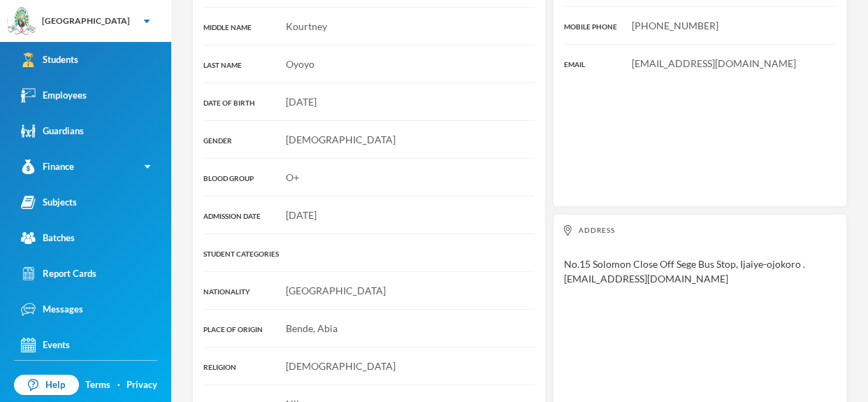
scroll to position [293, 0]
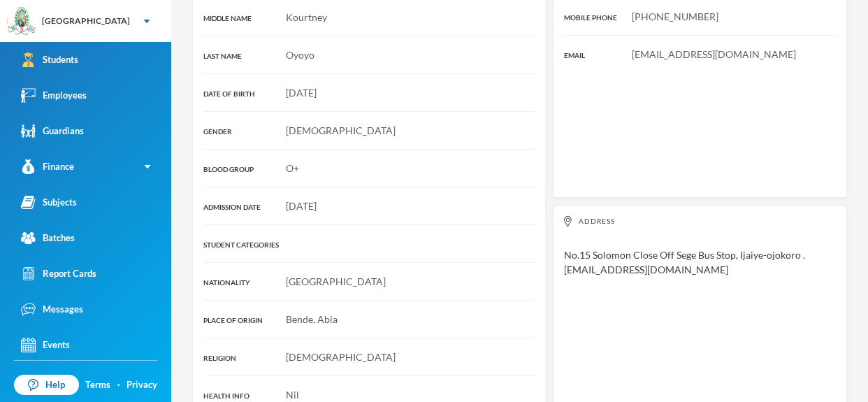
click at [224, 198] on div "[DATE]" at bounding box center [368, 205] width 331 height 15
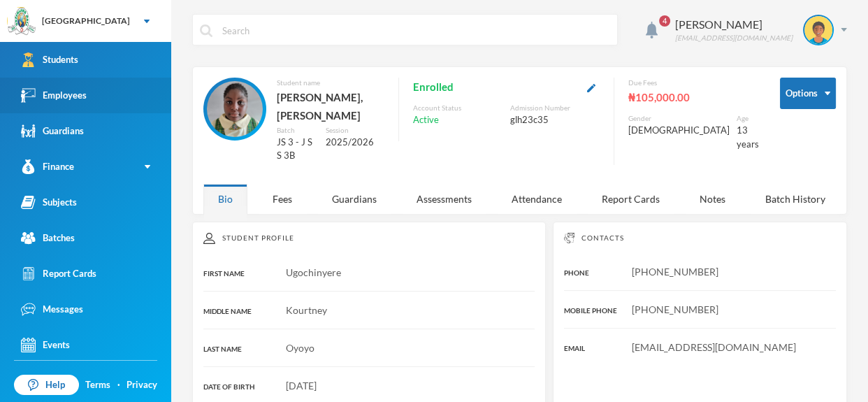
click at [133, 85] on link "Employees" at bounding box center [85, 96] width 171 height 36
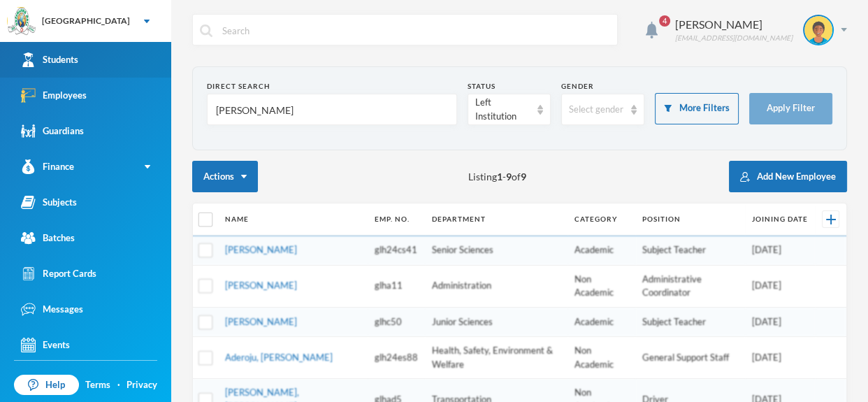
click at [104, 51] on link "Students" at bounding box center [85, 60] width 171 height 36
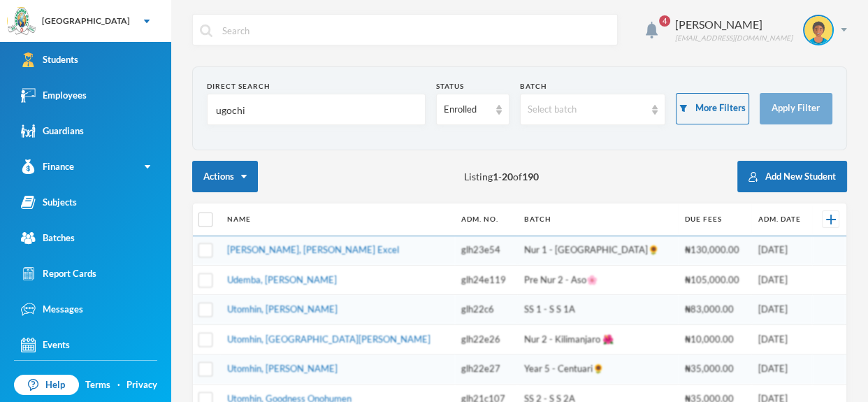
click at [257, 101] on input "ugochi" at bounding box center [315, 109] width 203 height 31
type input "u"
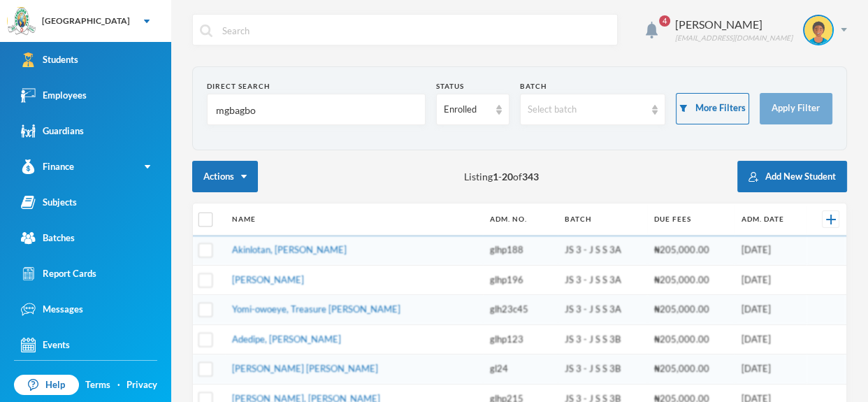
type input "mgbagbor"
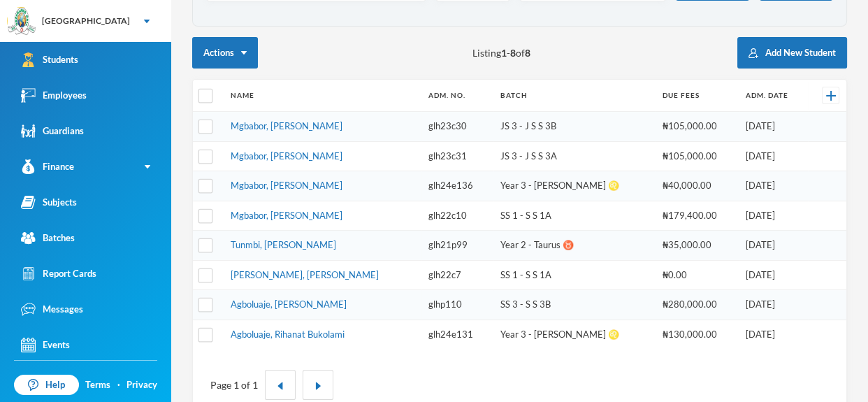
scroll to position [128, 0]
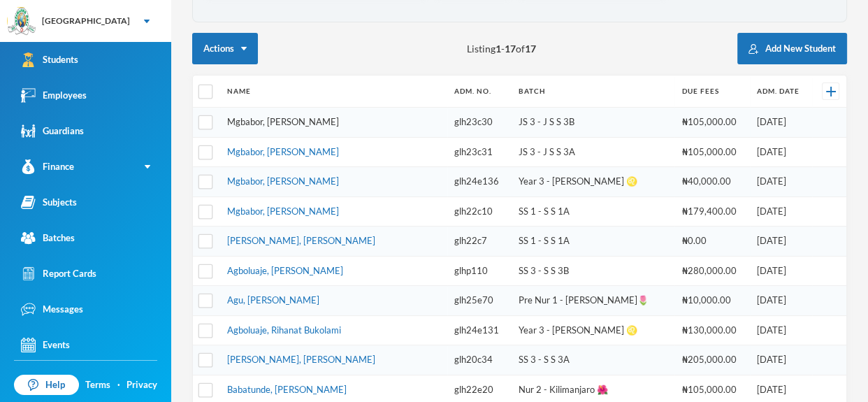
click at [277, 116] on link "Mgbabor, [PERSON_NAME]" at bounding box center [283, 121] width 112 height 11
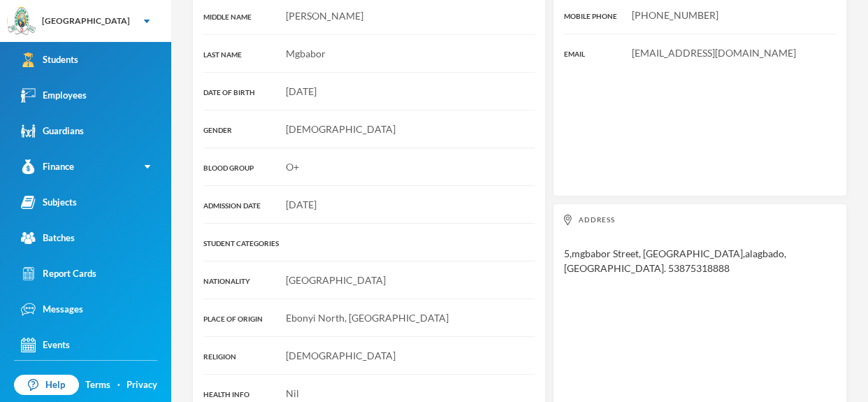
scroll to position [19, 0]
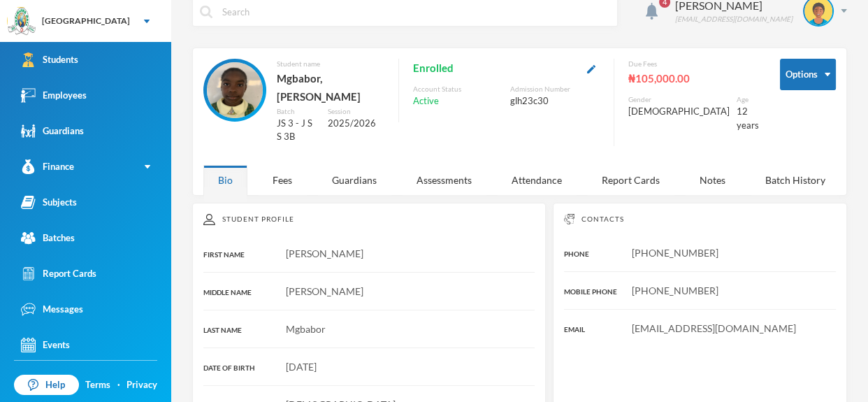
click at [366, 165] on div "Guardians" at bounding box center [354, 180] width 74 height 30
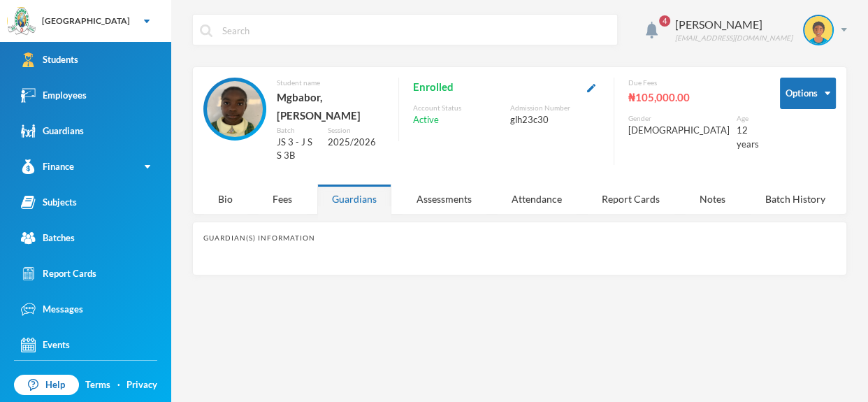
scroll to position [0, 0]
click at [295, 184] on div "Fees" at bounding box center [282, 199] width 49 height 30
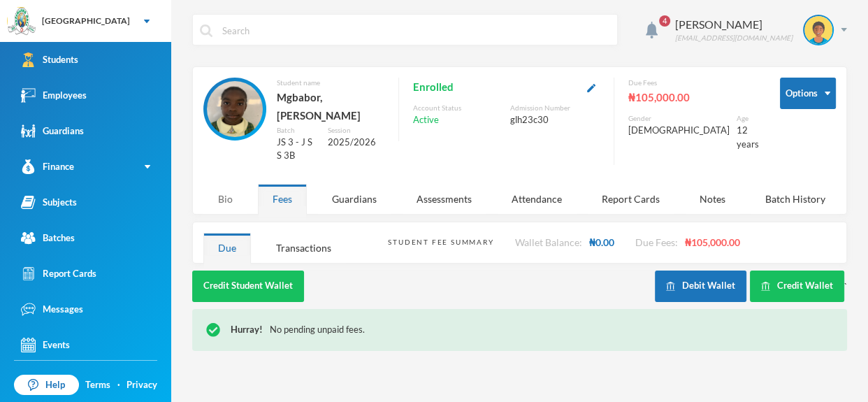
click at [222, 184] on div "Bio" at bounding box center [225, 199] width 44 height 30
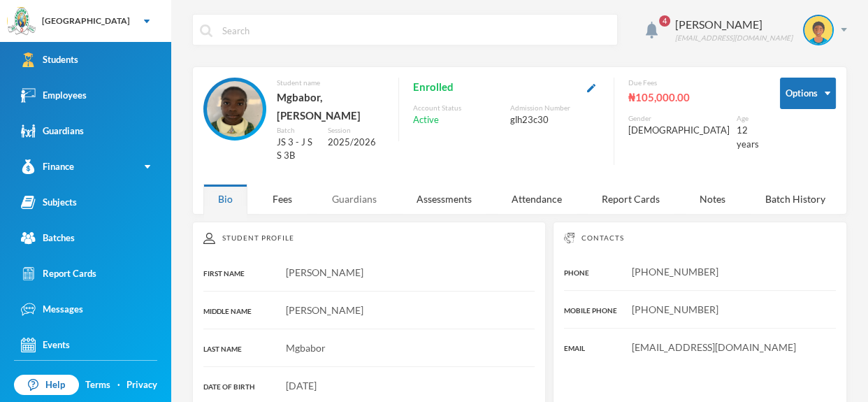
click at [363, 184] on div "Guardians" at bounding box center [354, 199] width 74 height 30
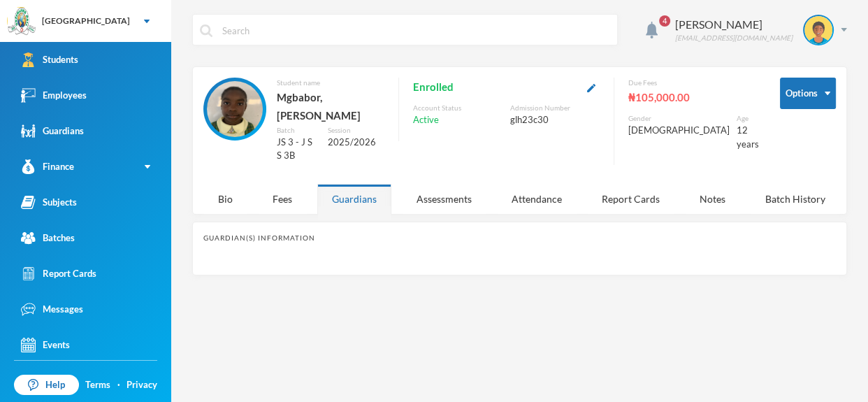
click at [363, 184] on div "Guardians" at bounding box center [354, 199] width 74 height 30
click at [70, 102] on div "Employees" at bounding box center [54, 95] width 66 height 15
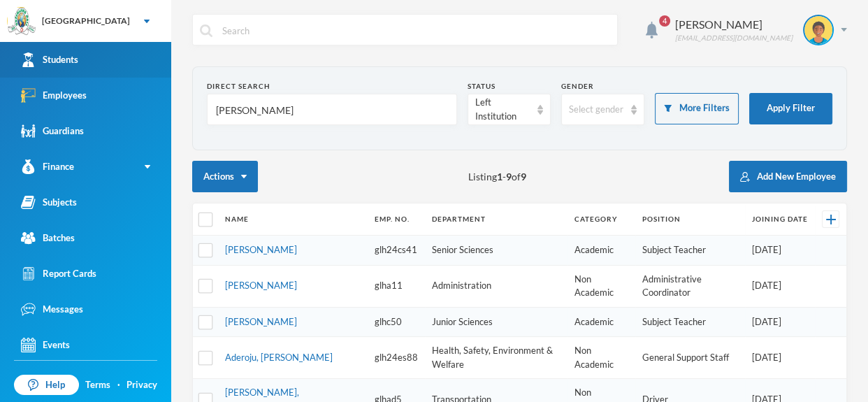
click at [83, 63] on link "Students" at bounding box center [85, 60] width 171 height 36
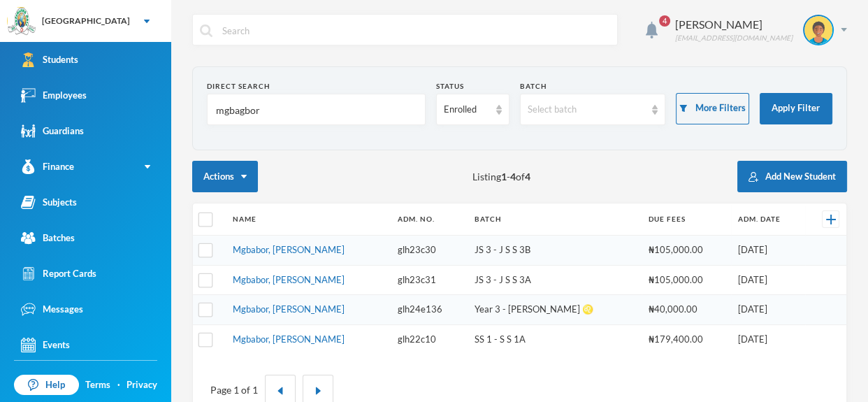
click at [261, 112] on input "mgbagbor" at bounding box center [315, 109] width 203 height 31
type input "m"
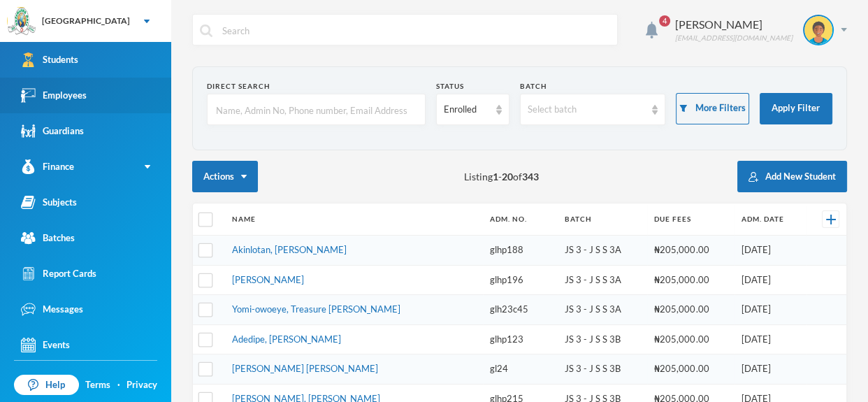
click at [136, 96] on link "Employees" at bounding box center [85, 96] width 171 height 36
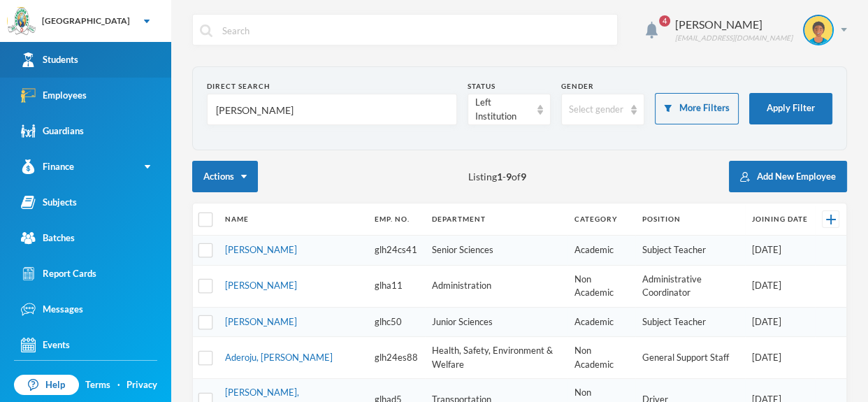
click at [110, 47] on link "Students" at bounding box center [85, 60] width 171 height 36
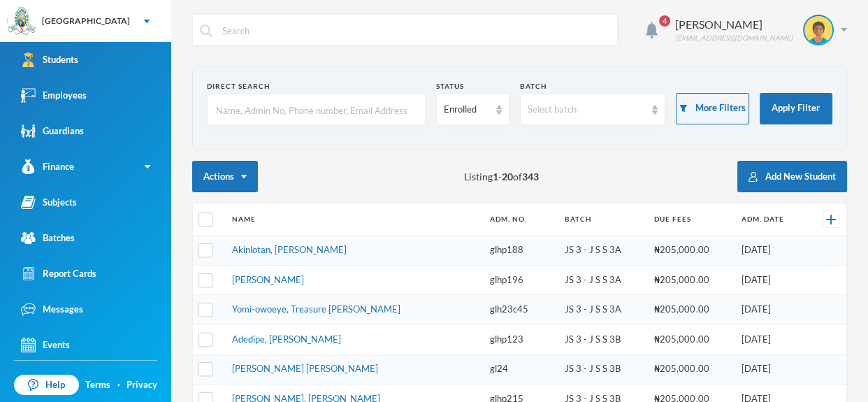
click at [223, 122] on input "text" at bounding box center [315, 109] width 203 height 31
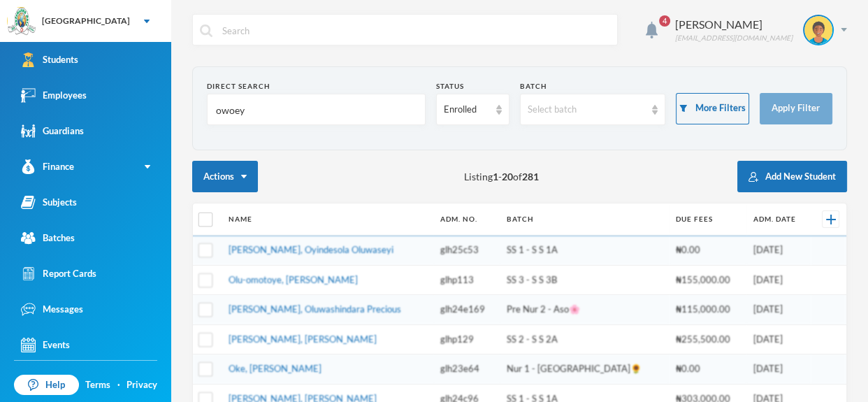
type input "owoeye"
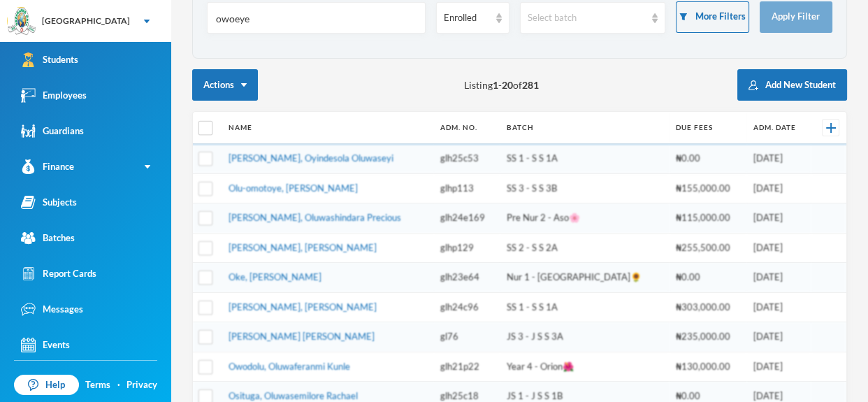
scroll to position [94, 0]
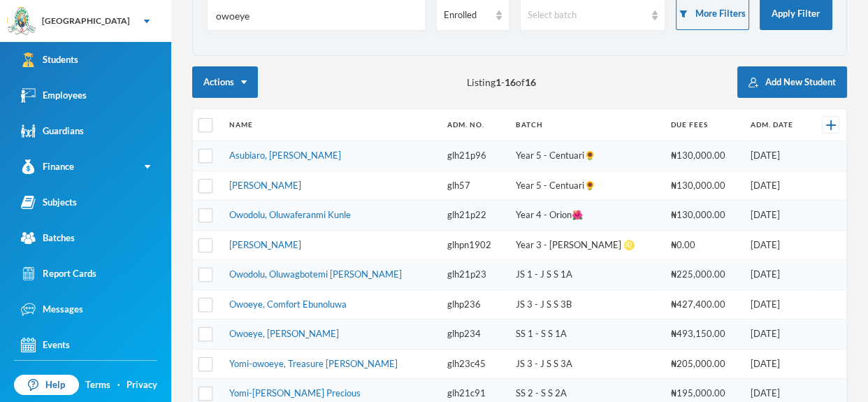
click at [254, 157] on link "Asubiaro, [PERSON_NAME]" at bounding box center [285, 155] width 112 height 11
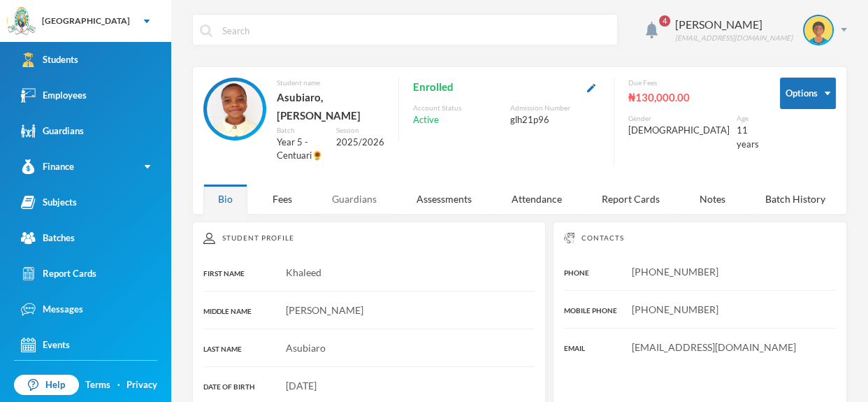
click at [346, 191] on div "Guardians" at bounding box center [354, 199] width 74 height 30
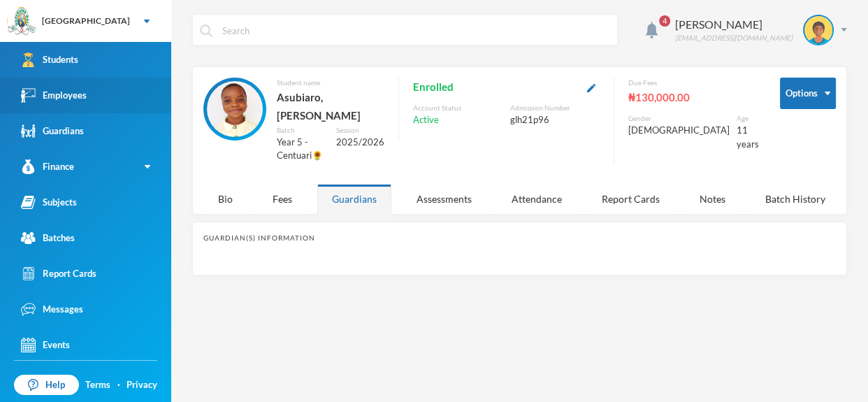
click at [125, 87] on link "Employees" at bounding box center [85, 96] width 171 height 36
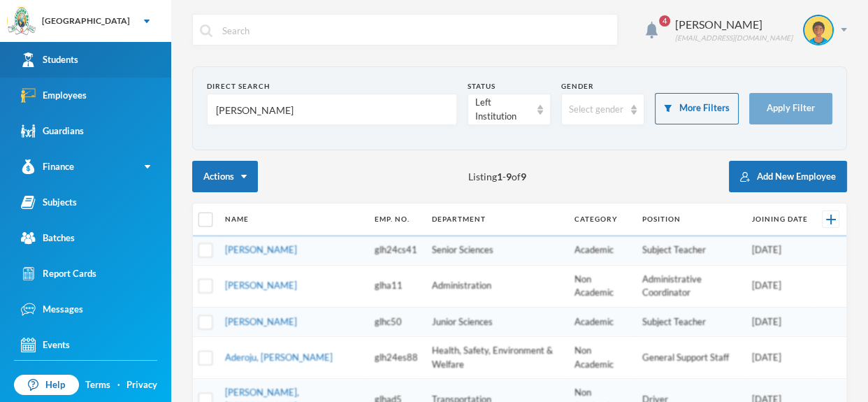
click at [118, 65] on link "Students" at bounding box center [85, 60] width 171 height 36
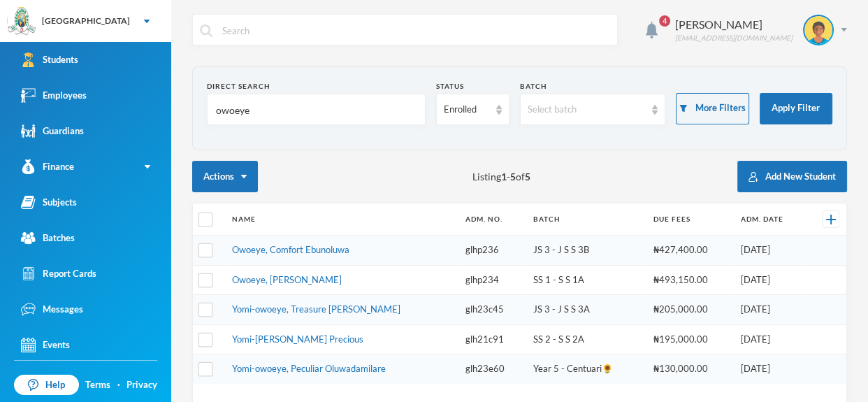
click at [252, 115] on input "owoeye" at bounding box center [315, 109] width 203 height 31
type input "o"
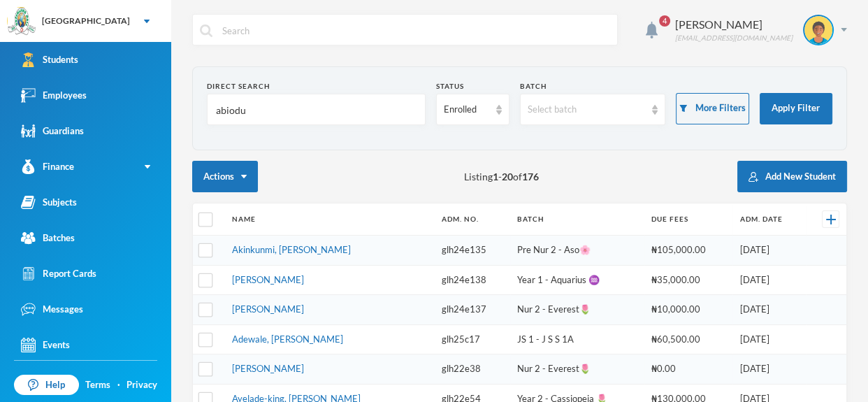
type input "[PERSON_NAME]"
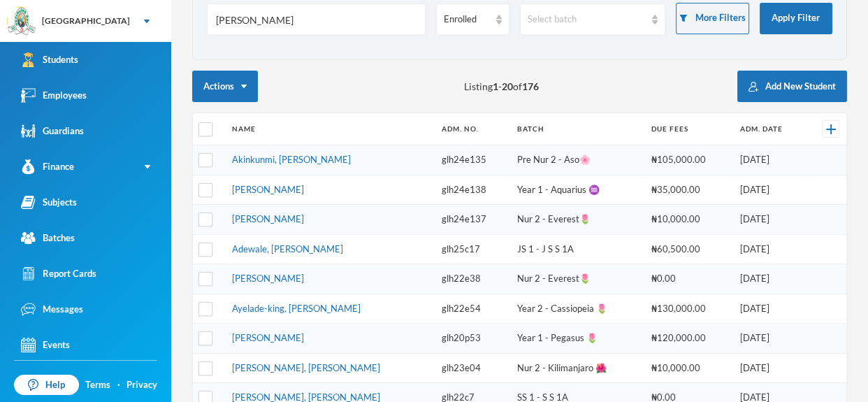
scroll to position [90, 0]
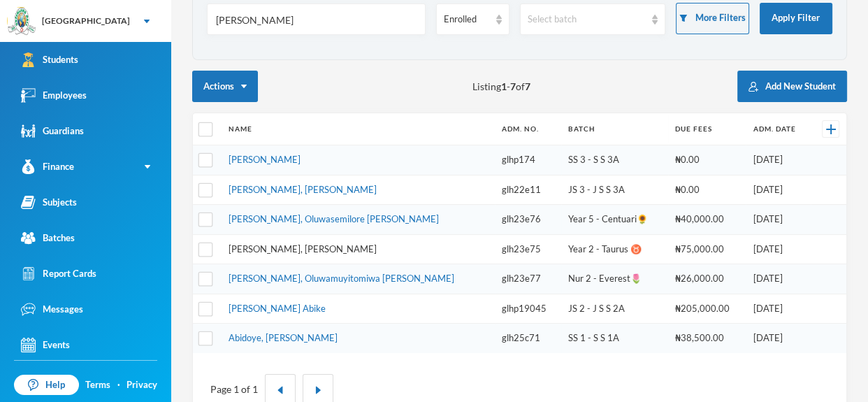
click at [250, 247] on link "[PERSON_NAME], [PERSON_NAME]" at bounding box center [302, 248] width 148 height 11
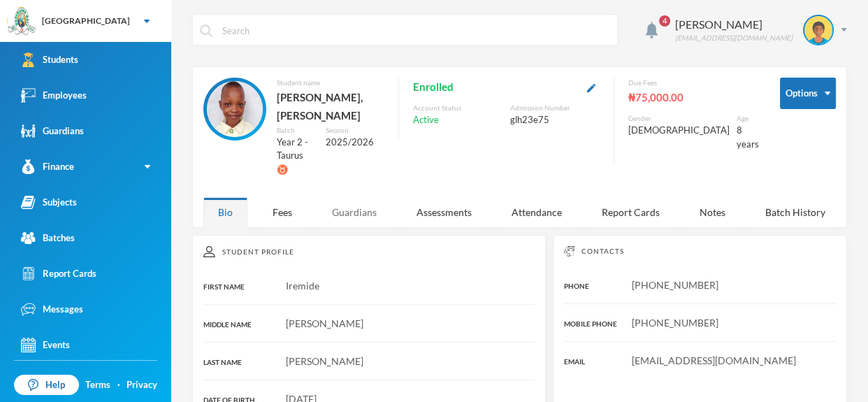
click at [342, 197] on div "Guardians" at bounding box center [354, 212] width 74 height 30
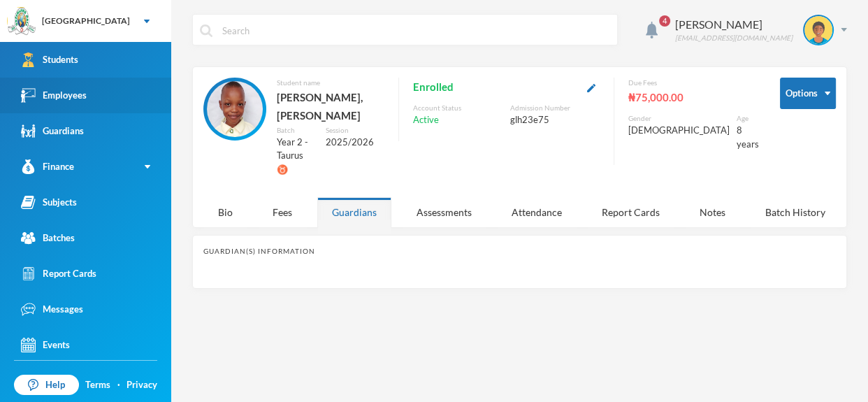
click at [96, 99] on link "Employees" at bounding box center [85, 96] width 171 height 36
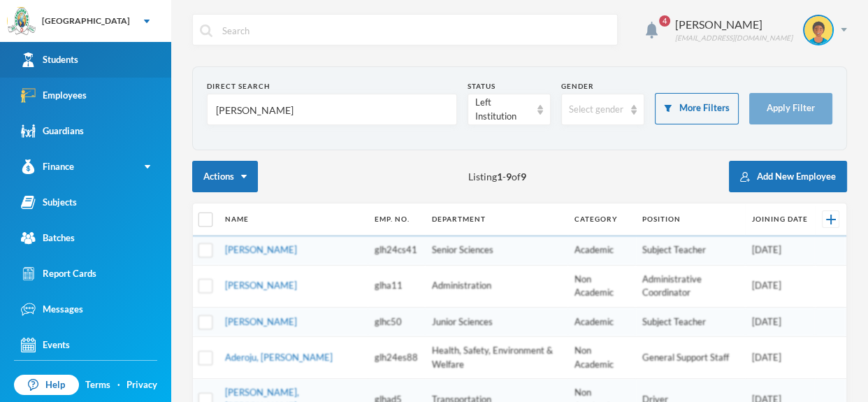
click at [110, 54] on link "Students" at bounding box center [85, 60] width 171 height 36
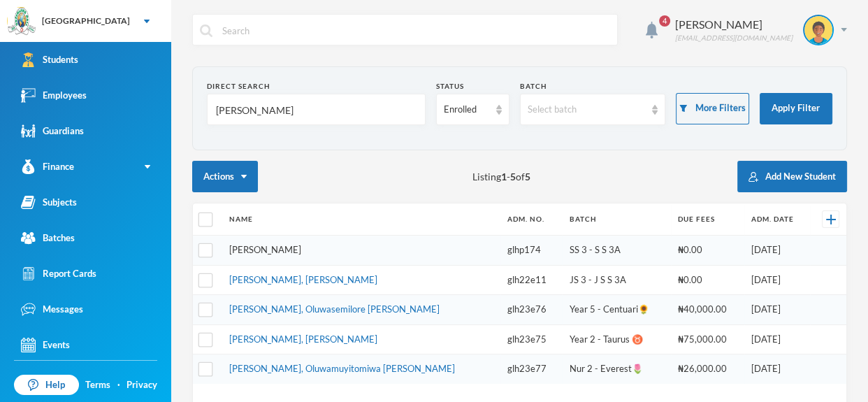
click at [301, 254] on link "[PERSON_NAME]" at bounding box center [265, 249] width 72 height 11
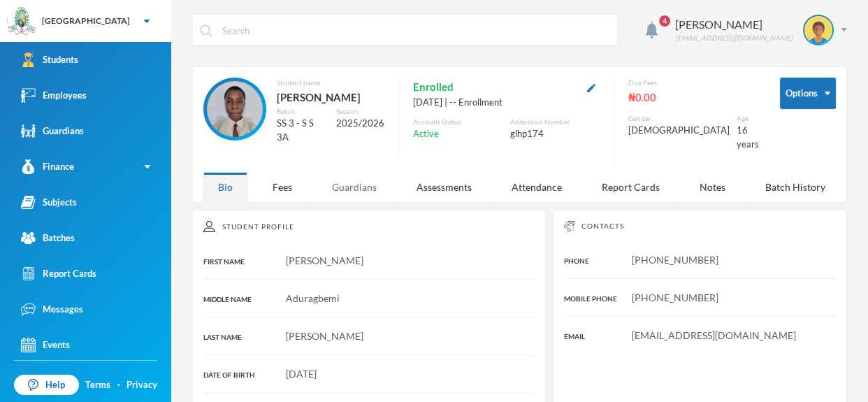
click at [358, 180] on div "Guardians" at bounding box center [354, 187] width 74 height 30
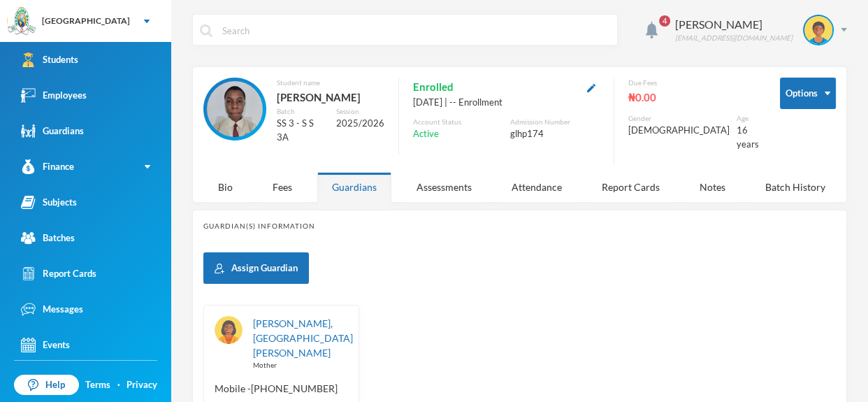
scroll to position [167, 0]
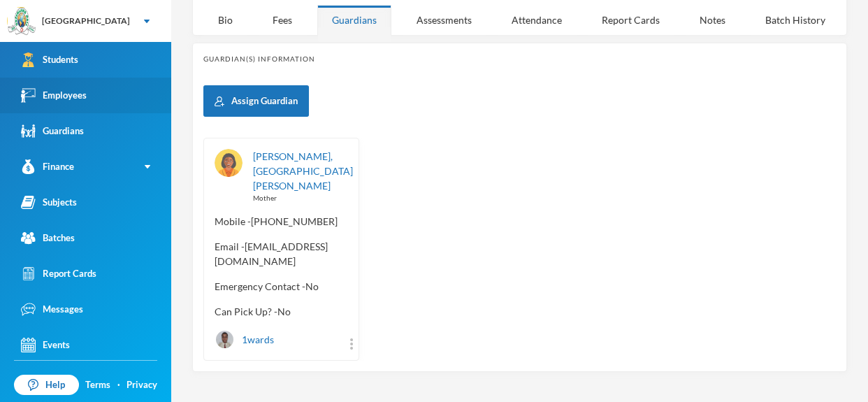
click at [97, 99] on link "Employees" at bounding box center [85, 96] width 171 height 36
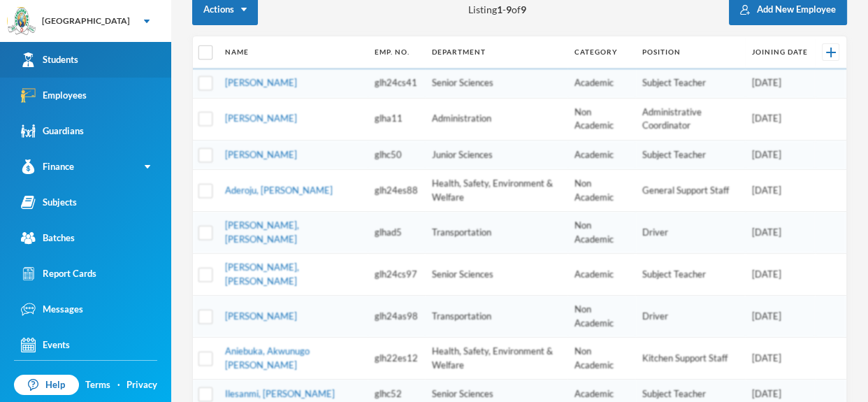
click at [143, 57] on link "Students" at bounding box center [85, 60] width 171 height 36
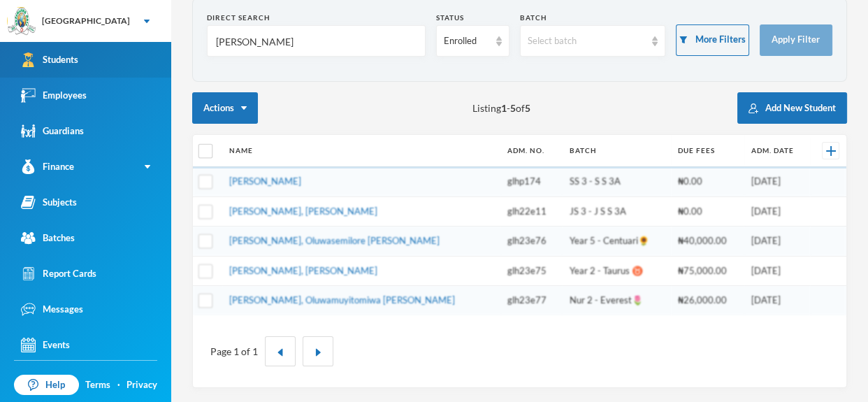
scroll to position [65, 0]
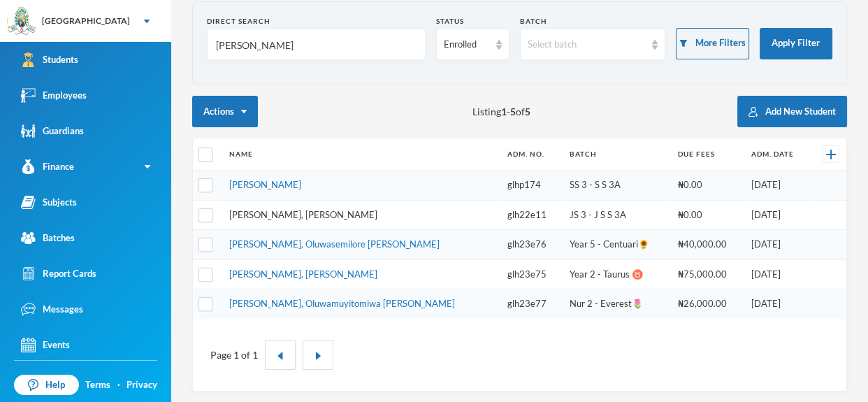
click at [317, 214] on link "[PERSON_NAME], [PERSON_NAME]" at bounding box center [303, 214] width 148 height 11
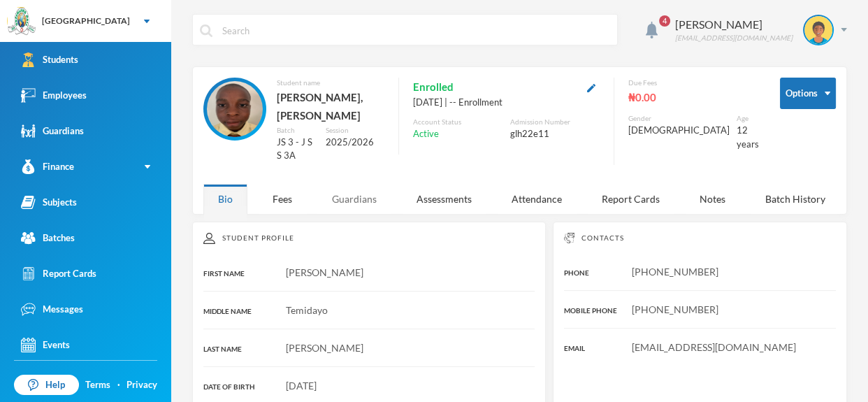
click at [364, 184] on div "Guardians" at bounding box center [354, 199] width 74 height 30
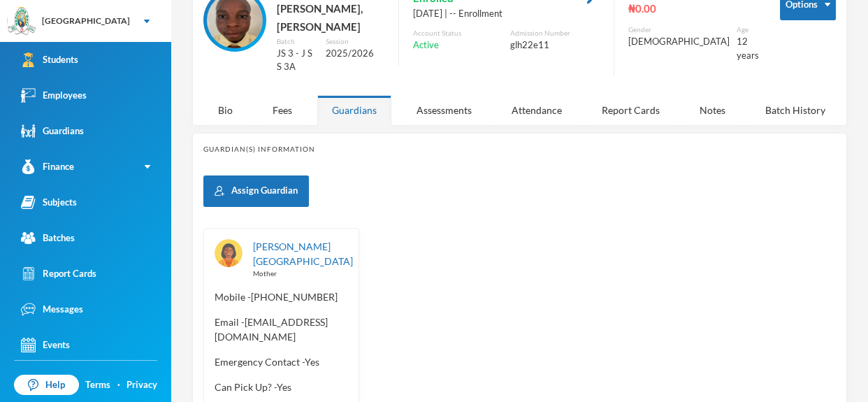
scroll to position [92, 0]
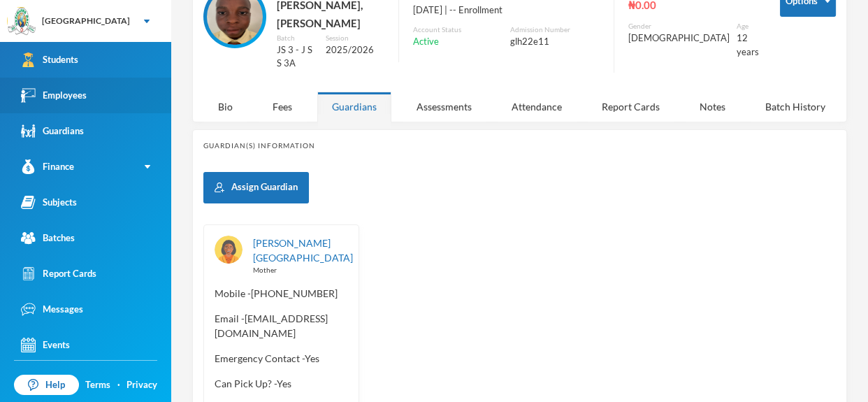
click at [80, 94] on div "Employees" at bounding box center [54, 95] width 66 height 15
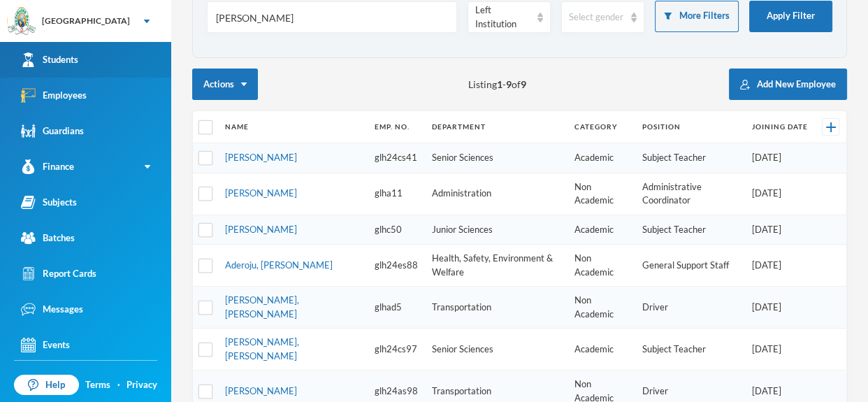
click at [106, 61] on link "Students" at bounding box center [85, 60] width 171 height 36
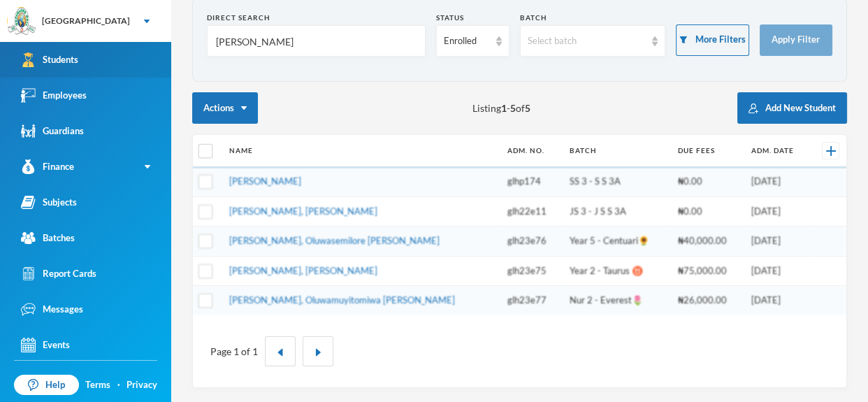
scroll to position [65, 0]
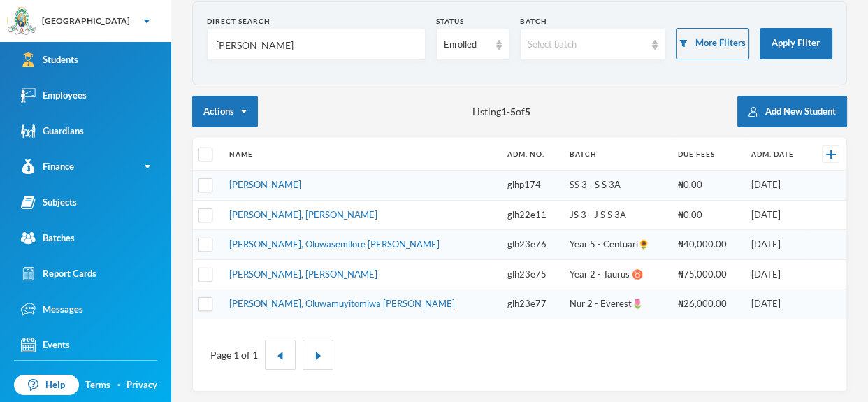
click at [265, 44] on input "[PERSON_NAME]" at bounding box center [315, 44] width 203 height 31
type input "a"
type input "[PERSON_NAME]"
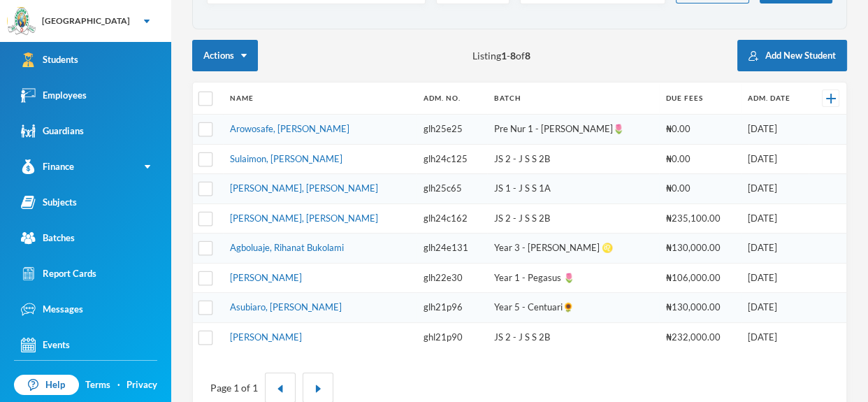
scroll to position [153, 0]
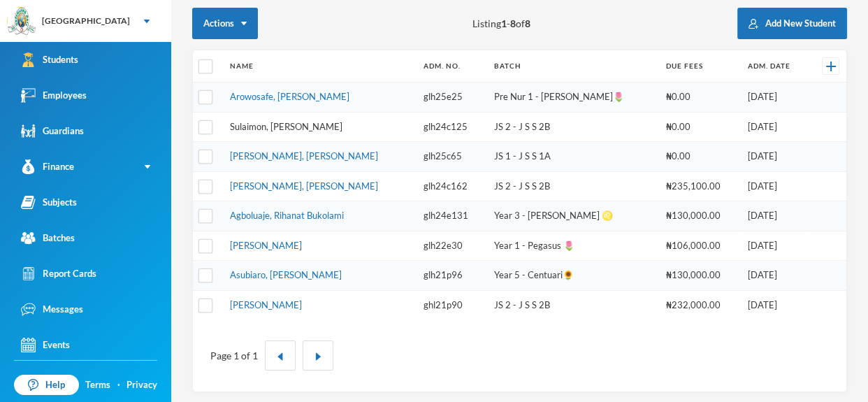
click at [326, 121] on link "Sulaimon, [PERSON_NAME]" at bounding box center [286, 126] width 112 height 11
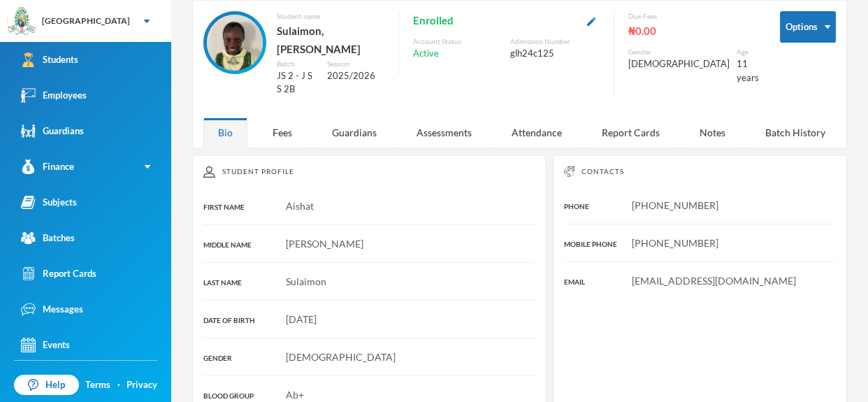
scroll to position [64, 0]
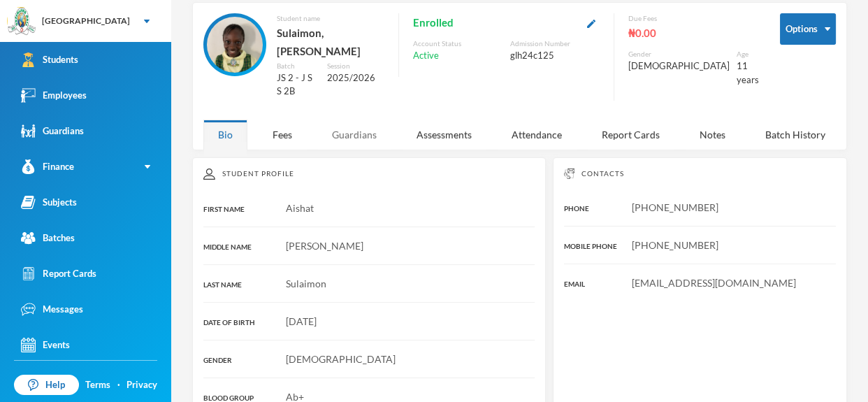
click at [357, 119] on div "Guardians" at bounding box center [354, 134] width 74 height 30
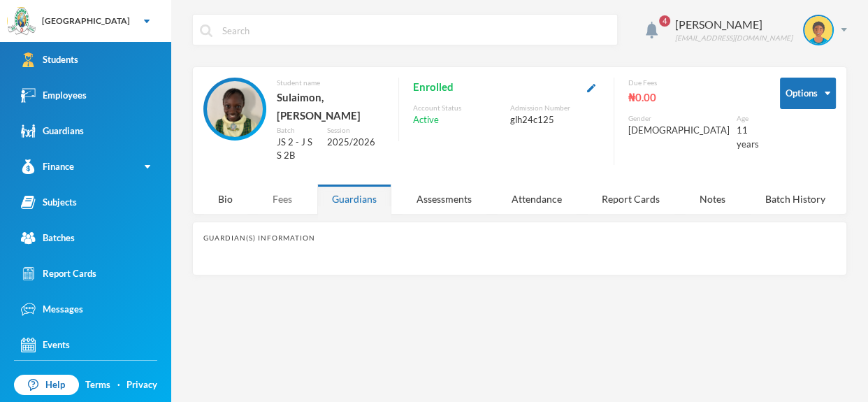
click at [279, 185] on div "Fees" at bounding box center [282, 199] width 49 height 30
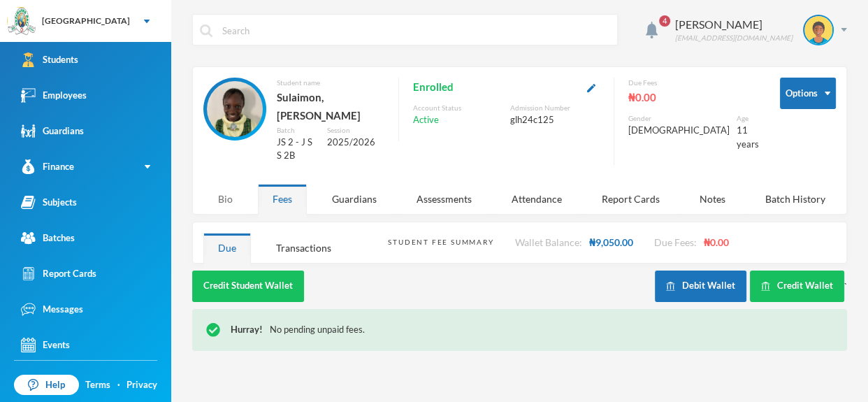
click at [224, 184] on div "Bio" at bounding box center [225, 199] width 44 height 30
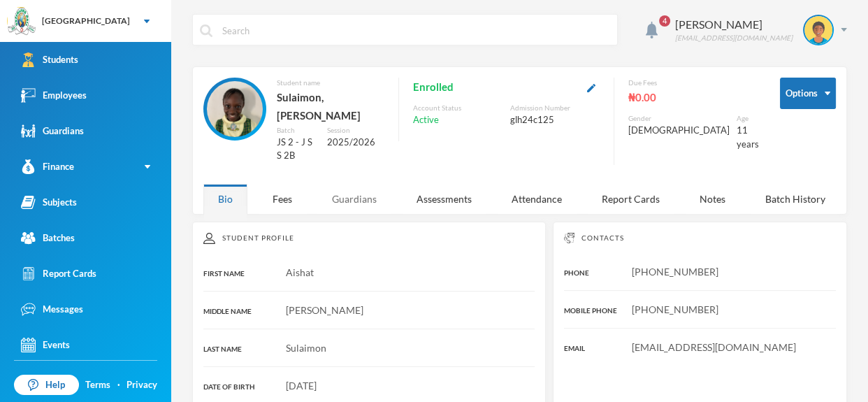
click at [358, 187] on div "Guardians" at bounding box center [354, 199] width 74 height 30
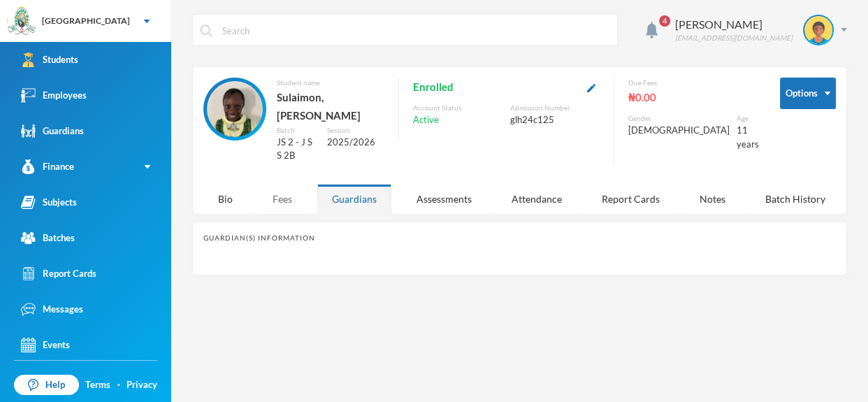
click at [286, 184] on div "Fees" at bounding box center [282, 199] width 49 height 30
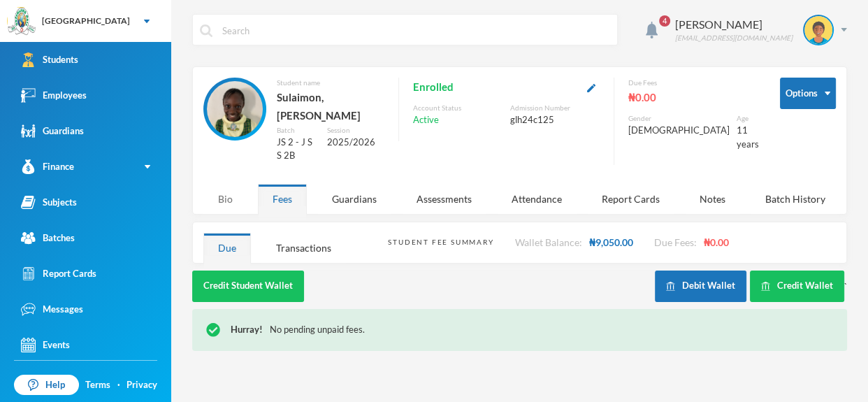
click at [226, 186] on div "Bio" at bounding box center [225, 199] width 44 height 30
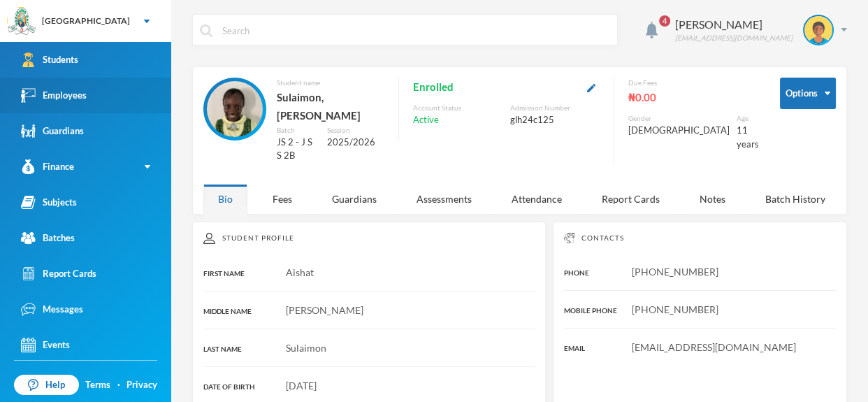
click at [147, 90] on link "Employees" at bounding box center [85, 96] width 171 height 36
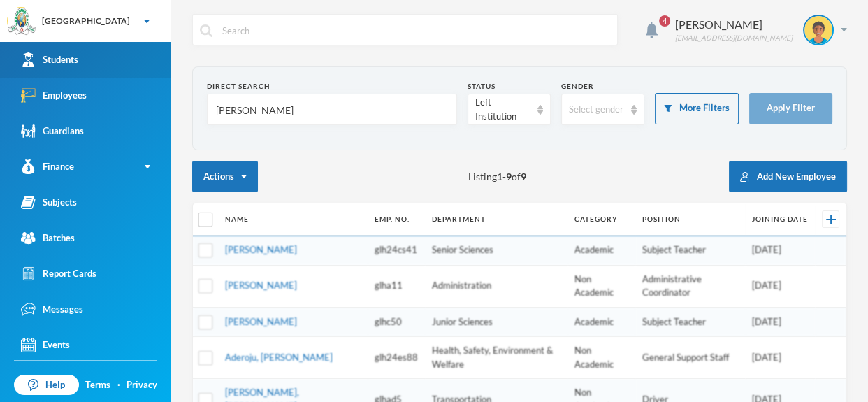
click at [122, 60] on link "Students" at bounding box center [85, 60] width 171 height 36
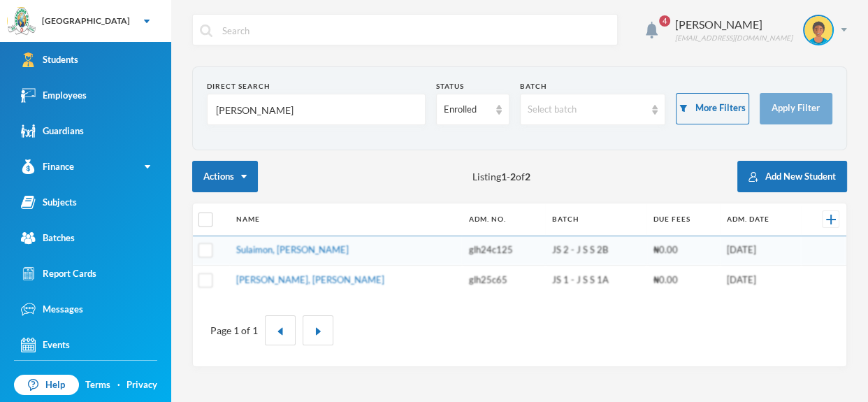
click at [266, 112] on input "[PERSON_NAME]" at bounding box center [315, 109] width 203 height 31
type input "s"
type input "okono"
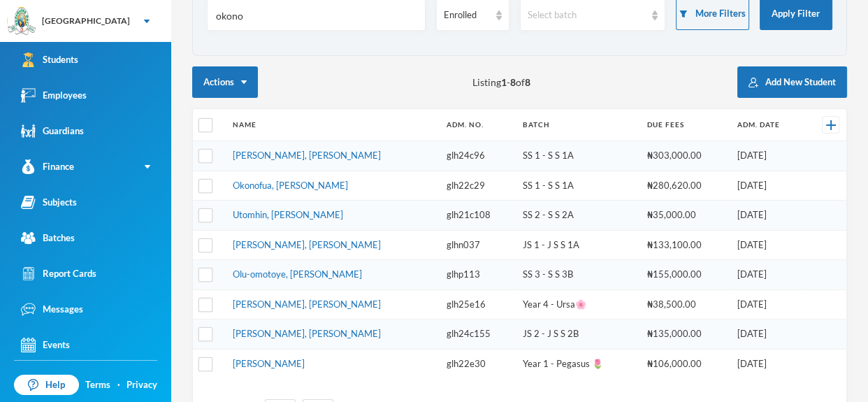
scroll to position [146, 0]
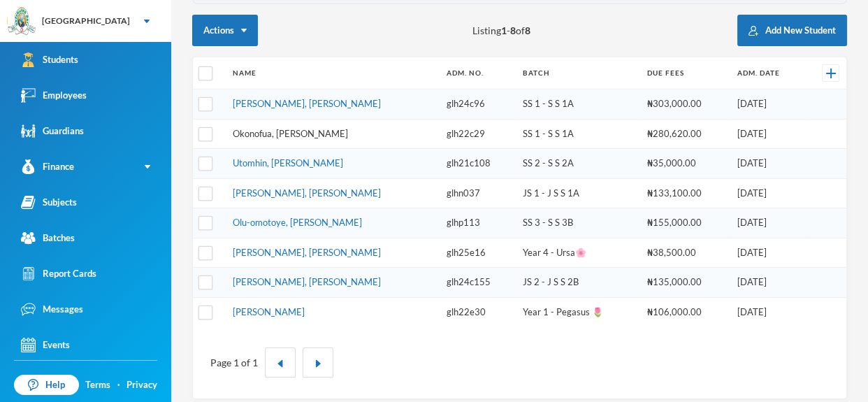
click at [316, 130] on link "Okonofua, [PERSON_NAME]" at bounding box center [290, 133] width 115 height 11
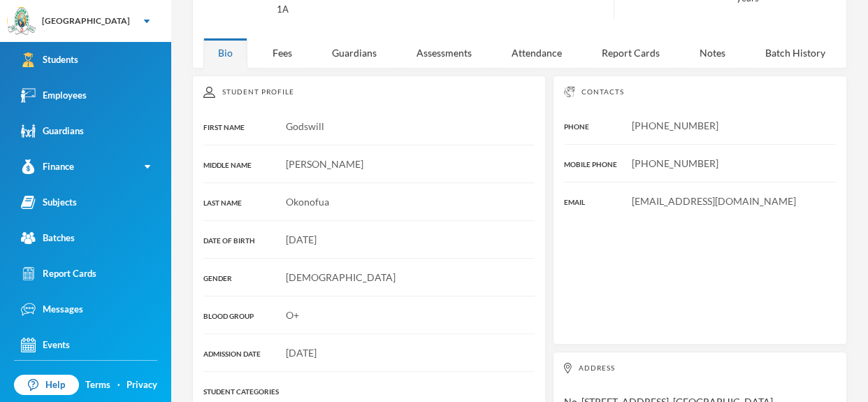
scroll to position [303, 0]
